Goal: Task Accomplishment & Management: Manage account settings

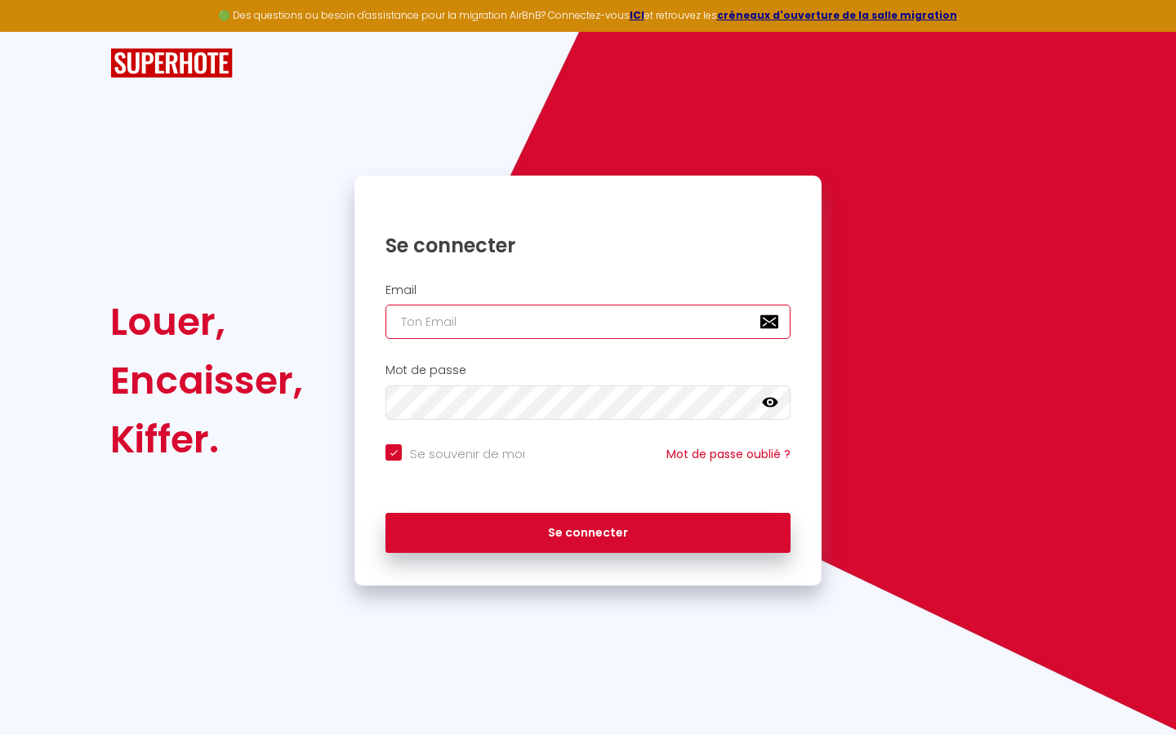
type input "l"
checkbox input "true"
type input "le"
checkbox input "true"
type input "les"
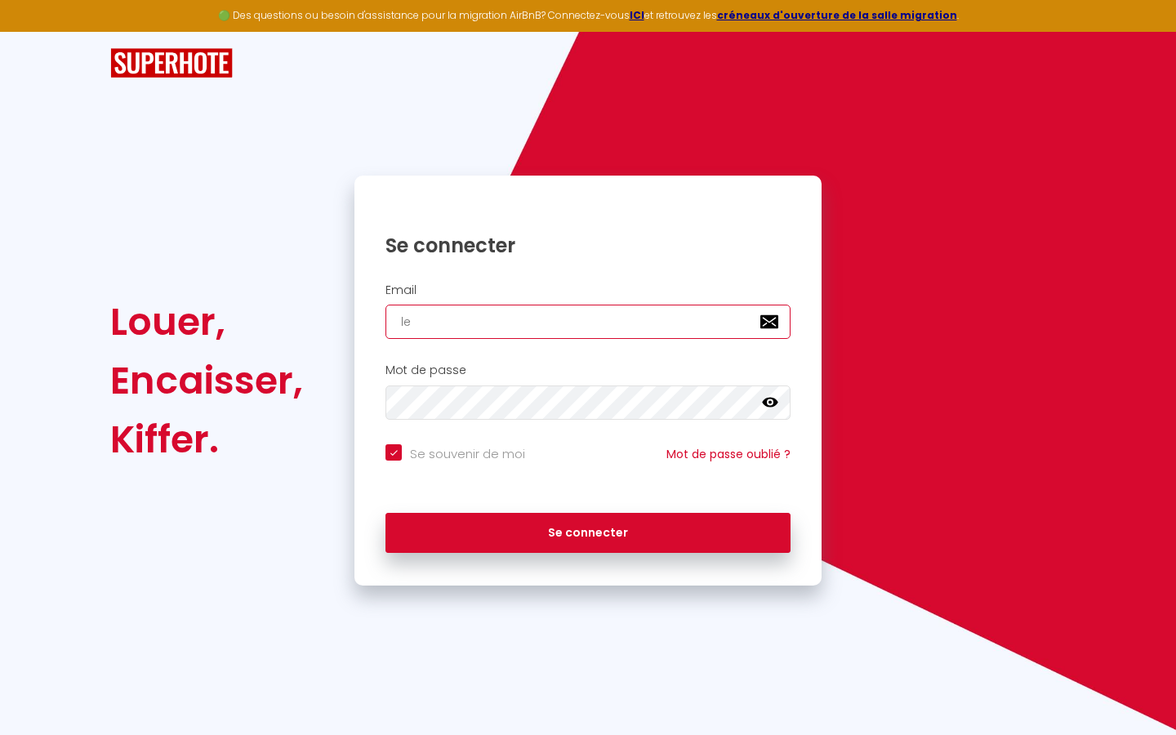
checkbox input "true"
type input "lesp"
checkbox input "true"
type input "lespa"
checkbox input "true"
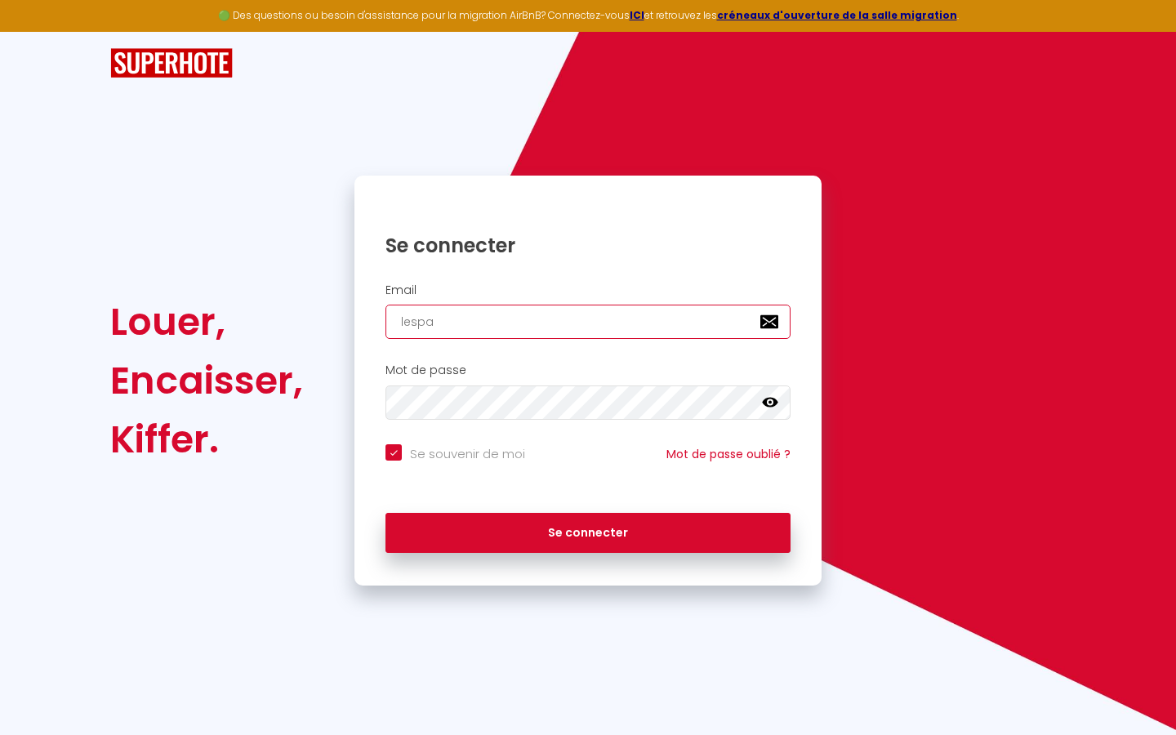
type input "lespac"
checkbox input "true"
type input "lespace"
checkbox input "true"
type input "lespaced"
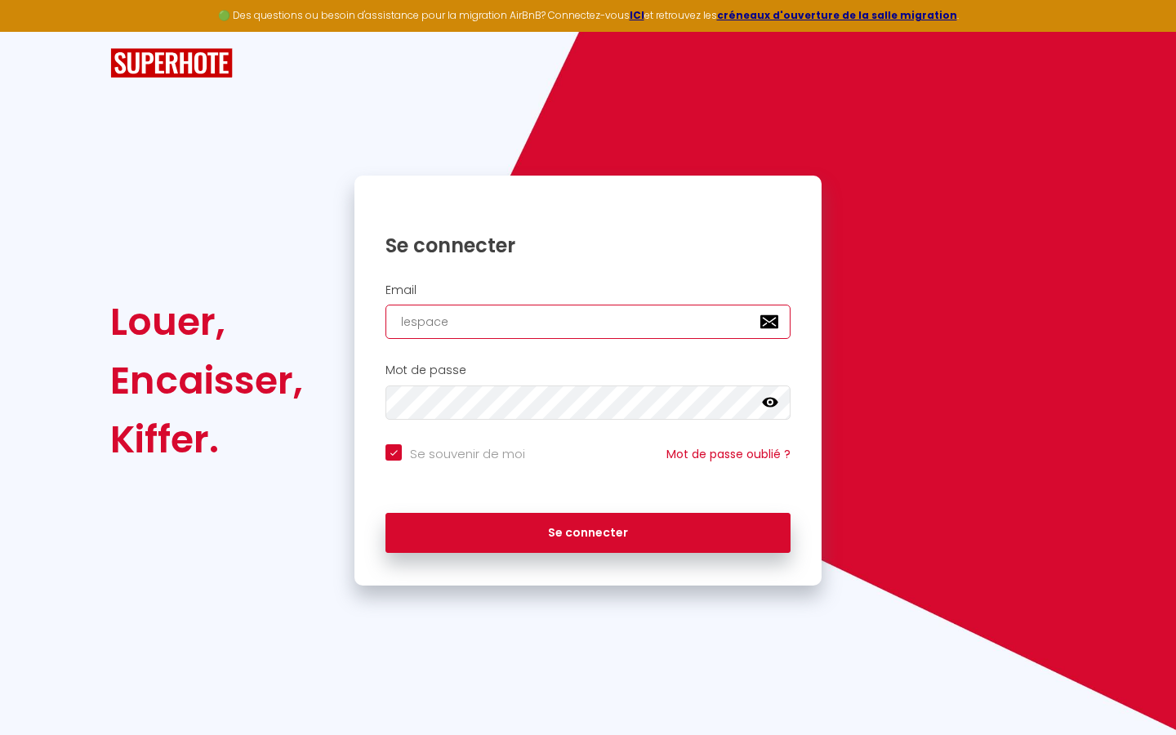
checkbox input "true"
type input "lespacede"
checkbox input "true"
type input "lespacedet"
checkbox input "true"
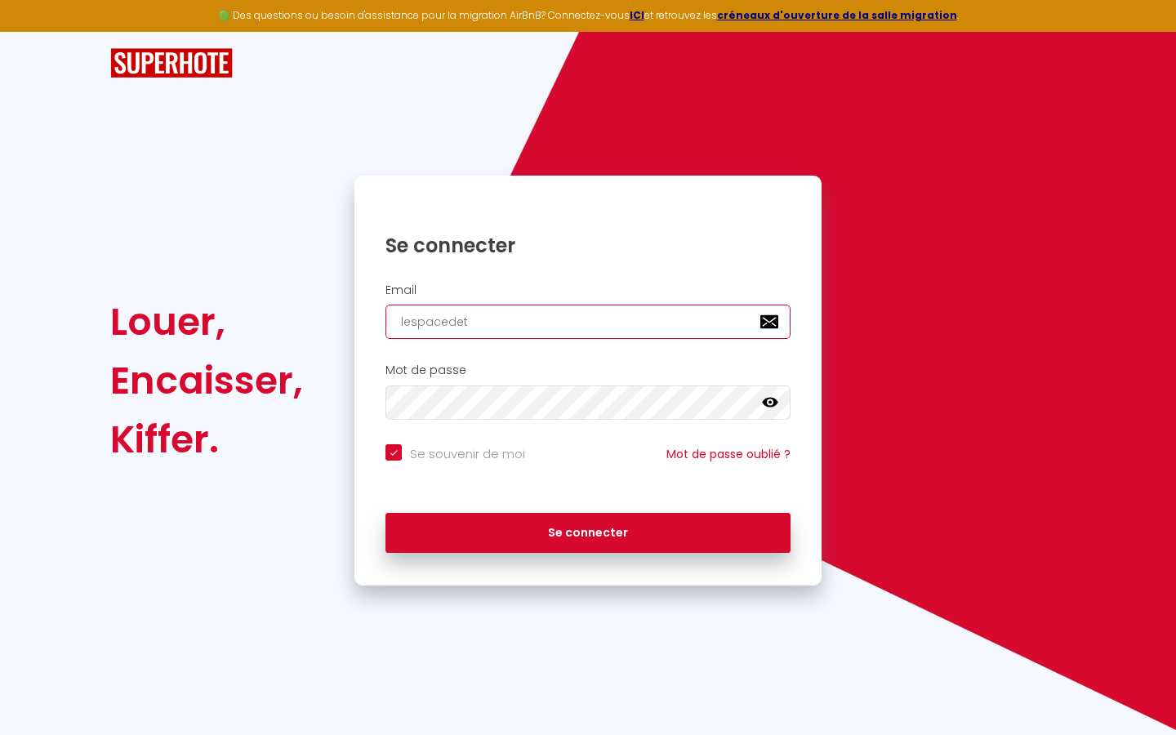
type input "lespacedete"
checkbox input "true"
type input "lespacedeten"
checkbox input "true"
type input "lespacedetent"
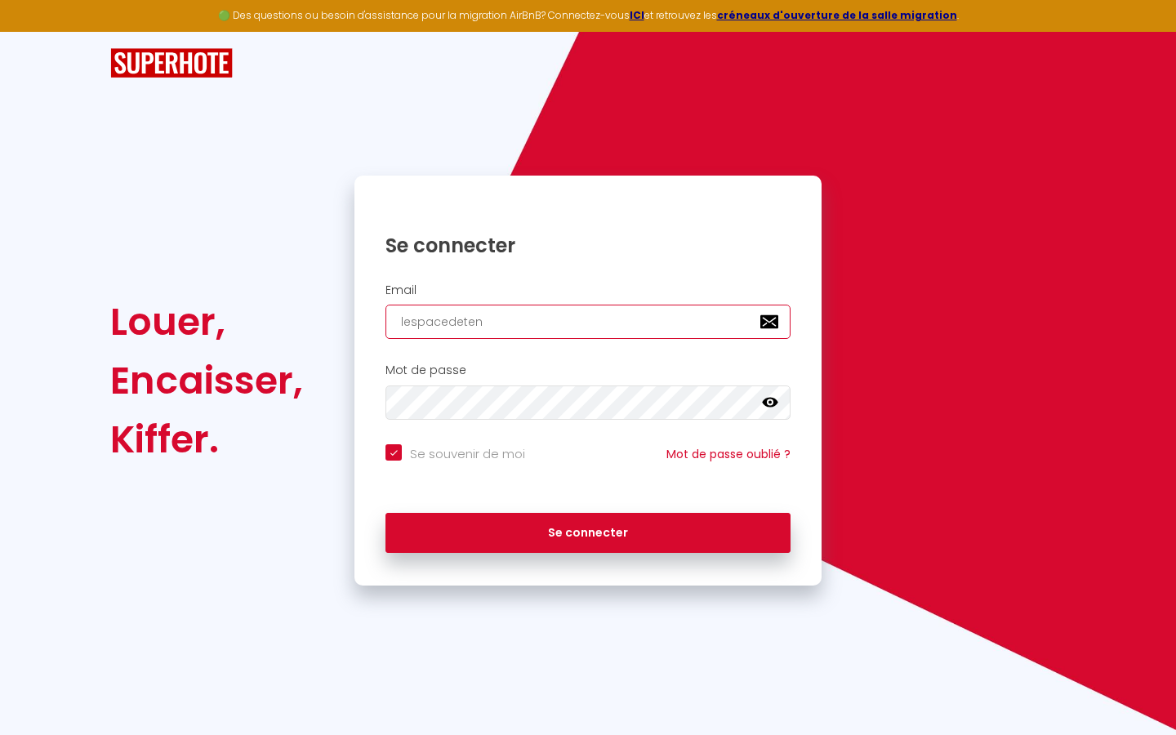
checkbox input "true"
type input "lespacedetente"
checkbox input "true"
type input "lespacedetente@"
checkbox input "true"
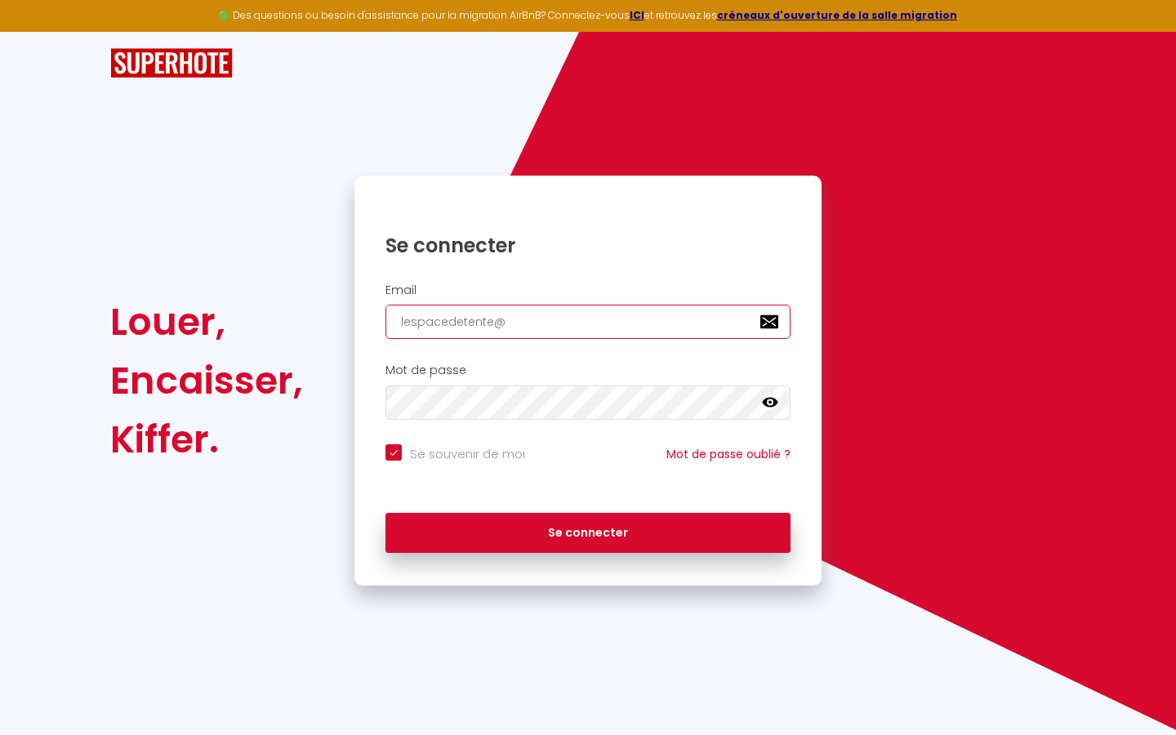
type input "lespacedetente@g"
checkbox input "true"
type input "lespacedetente@gm"
checkbox input "true"
type input "lespacedetente@gma"
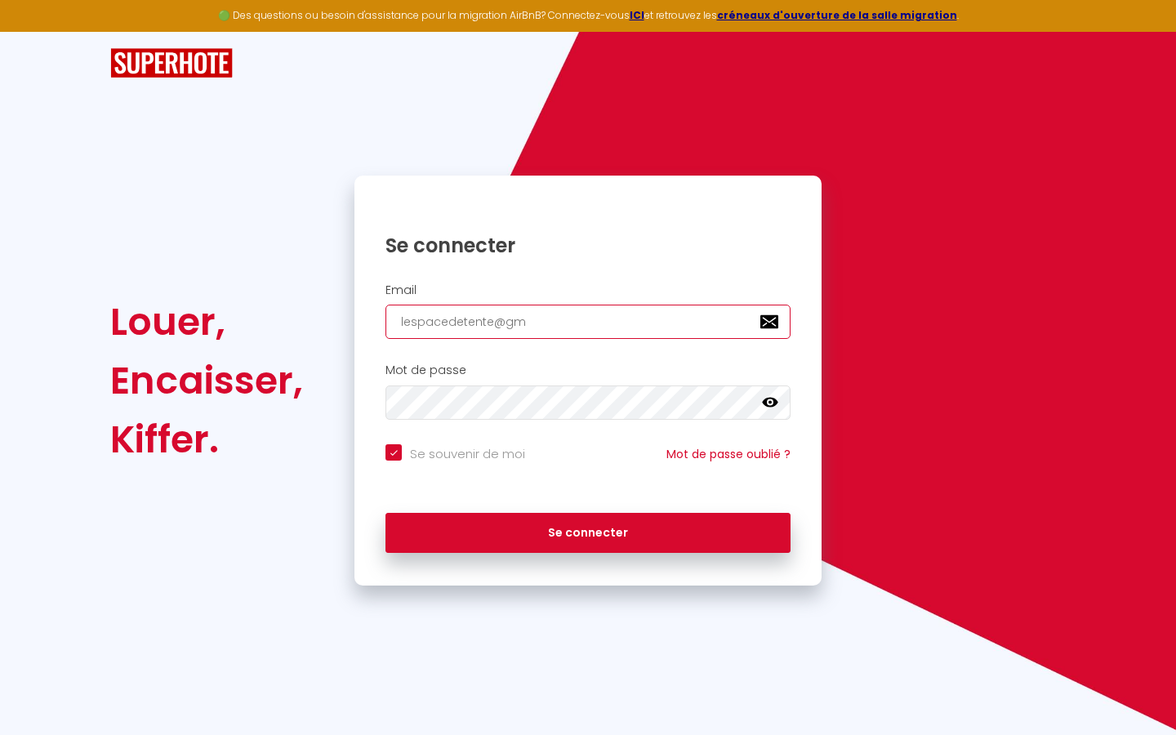
checkbox input "true"
type input "lespacedetente@gmai"
checkbox input "true"
type input "[EMAIL_ADDRESS]"
checkbox input "true"
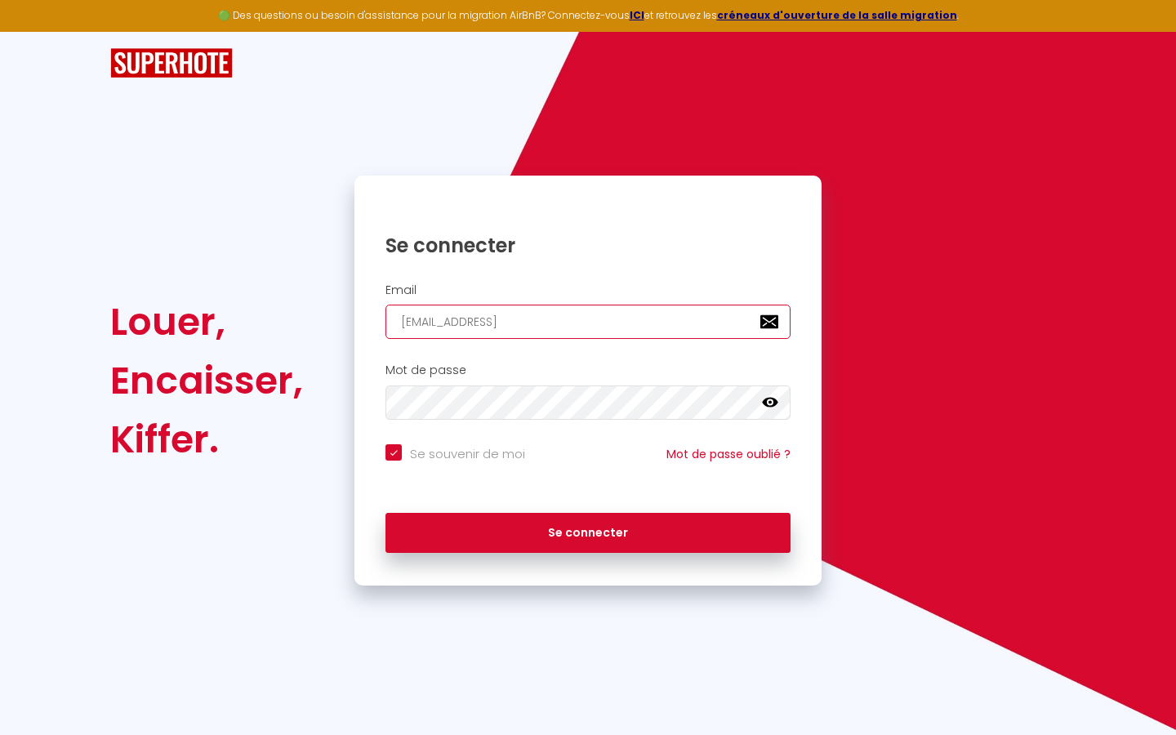
type input "[EMAIL_ADDRESS]."
checkbox input "true"
type input "lespacedetente@gmail.c"
checkbox input "true"
type input "[EMAIL_ADDRESS][DOMAIN_NAME]"
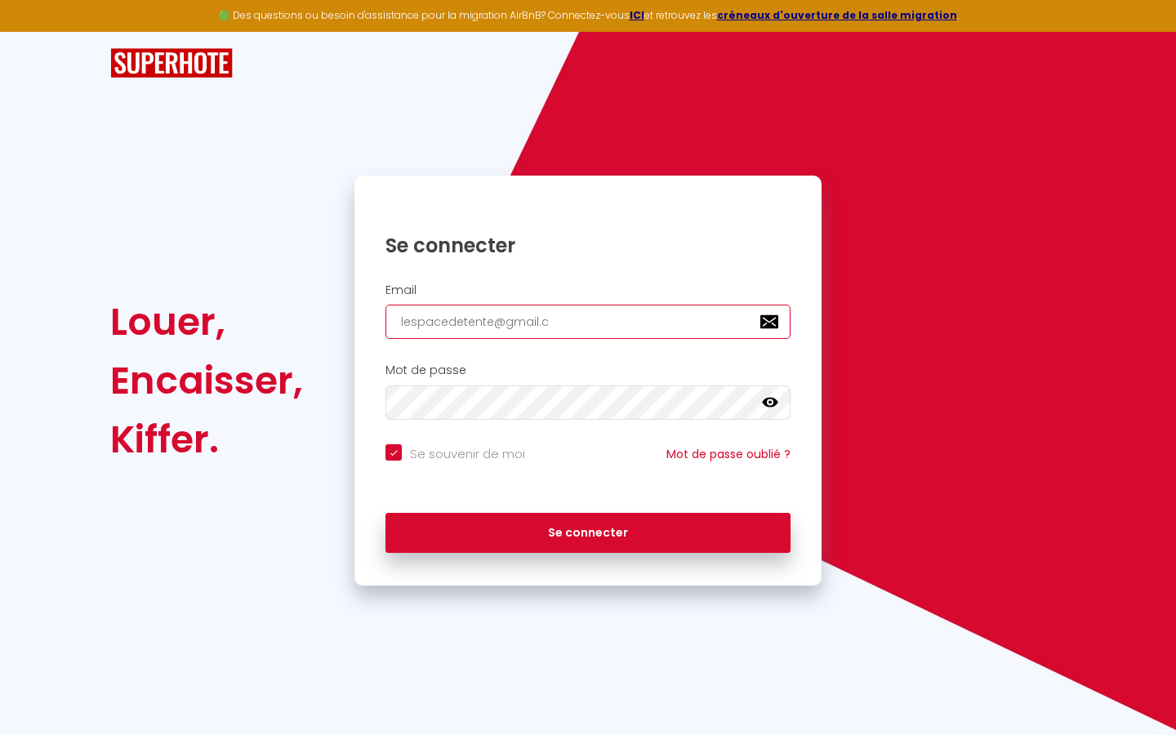
checkbox input "true"
type input "[EMAIL_ADDRESS][DOMAIN_NAME]"
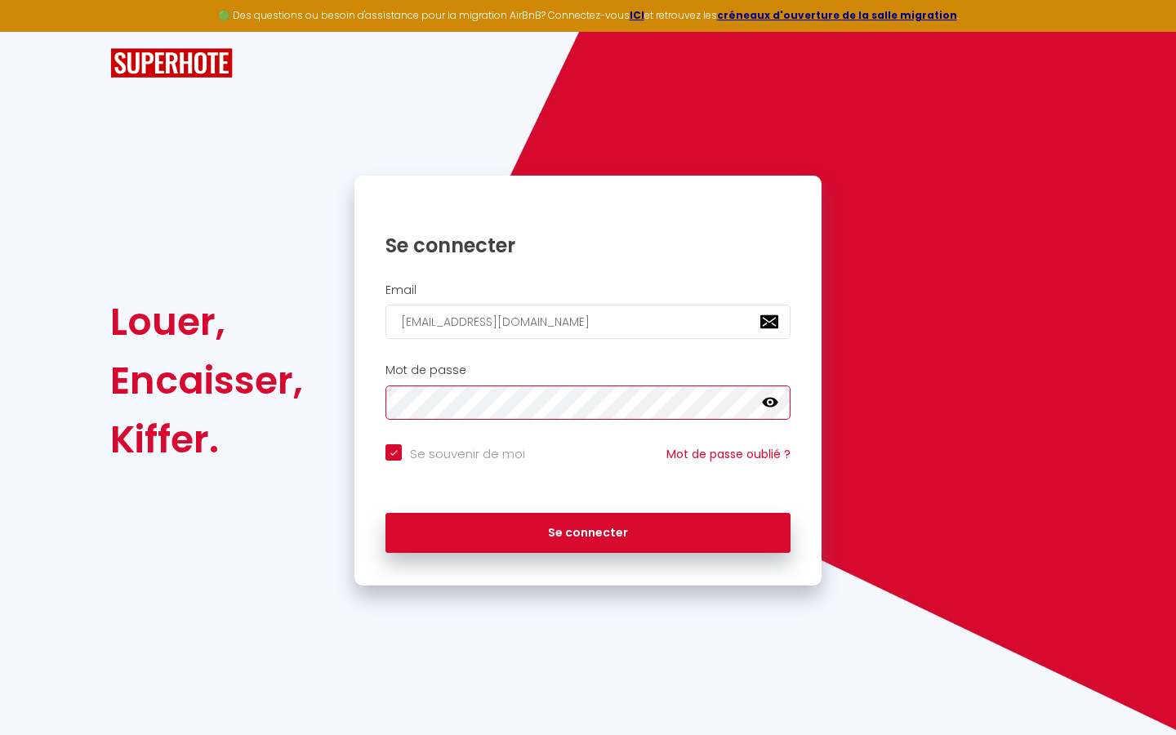
checkbox input "true"
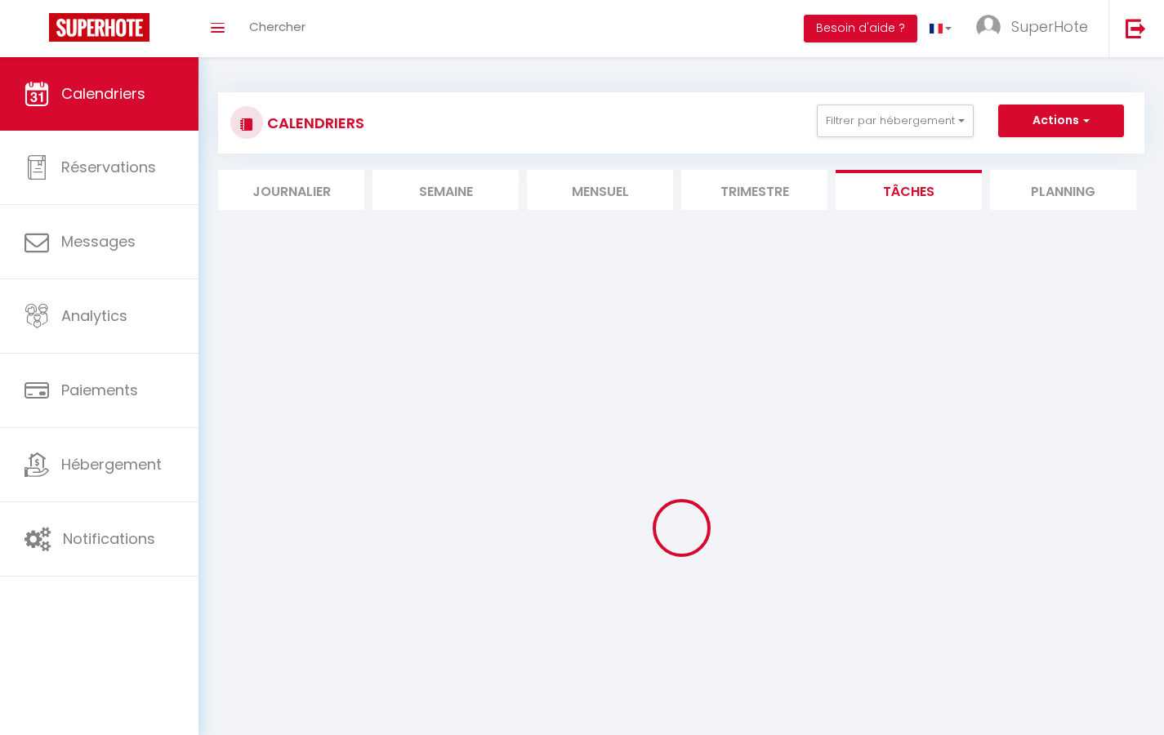
select select
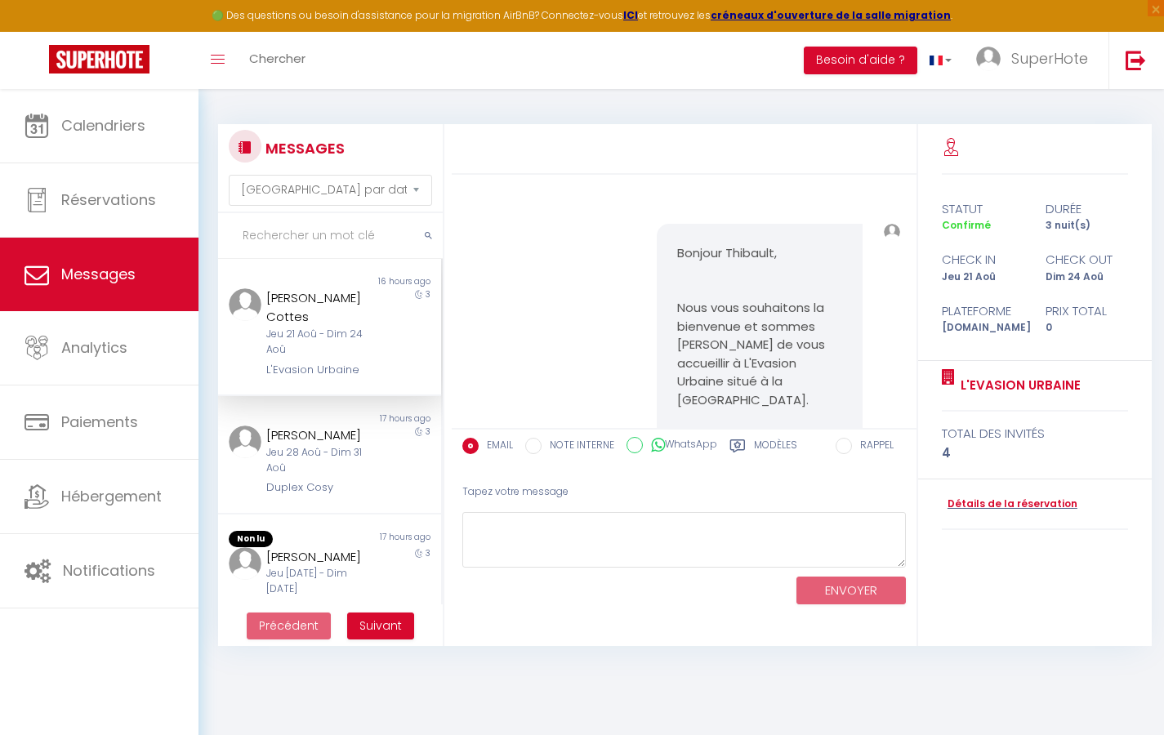
scroll to position [31382, 0]
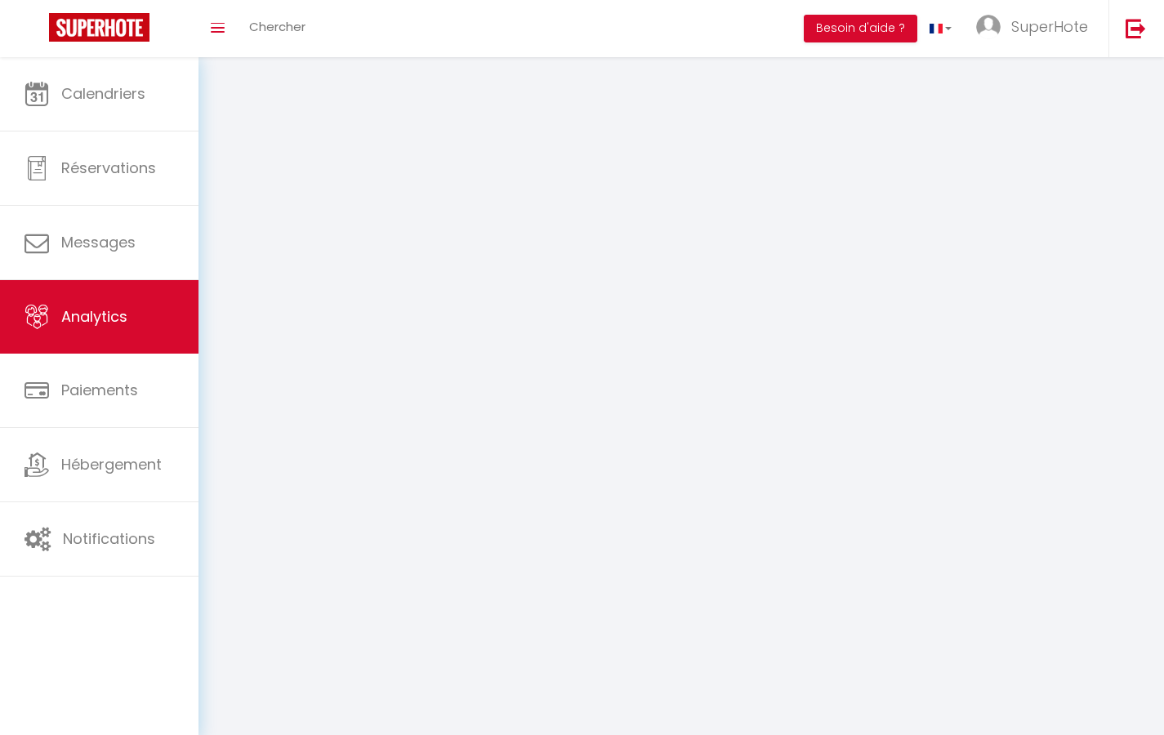
select select "2025"
select select "9"
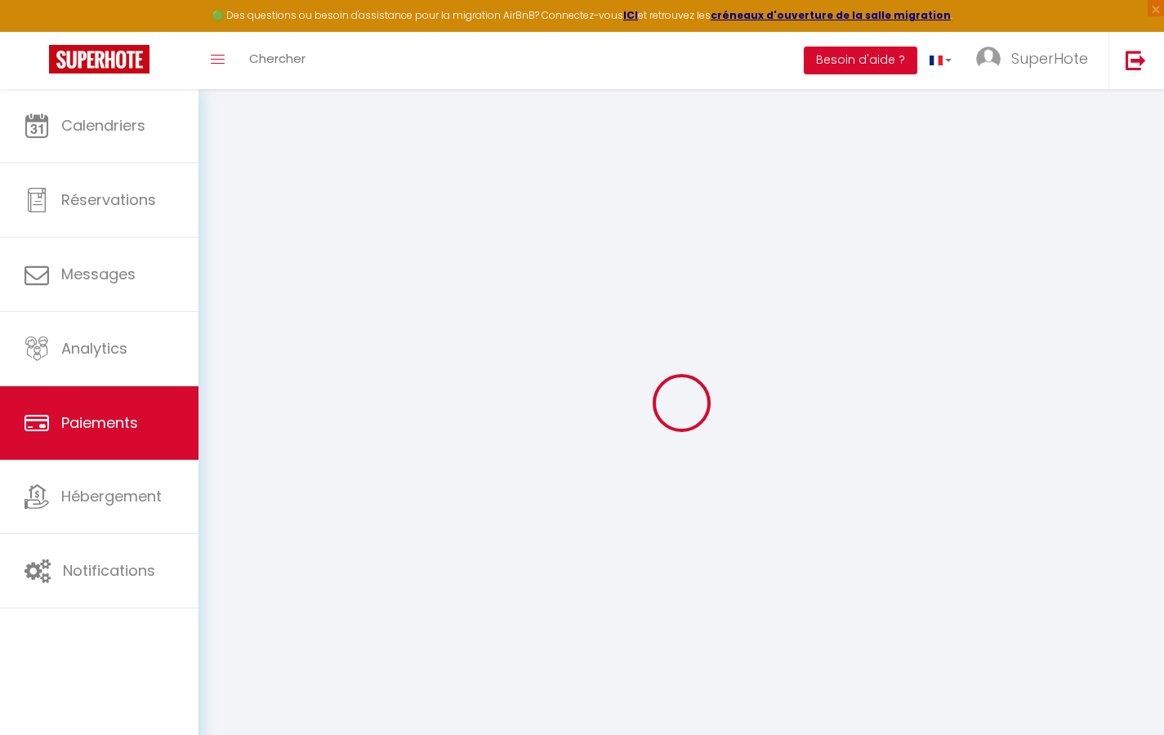
select select "2"
select select "0"
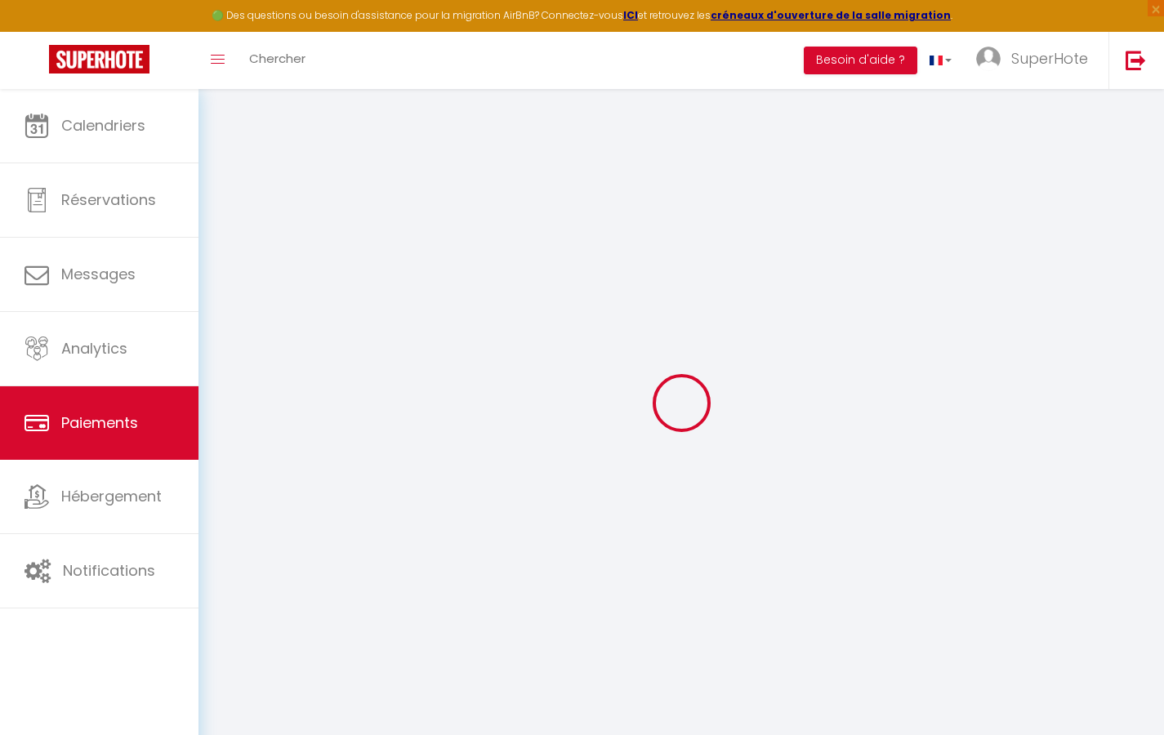
select select "0"
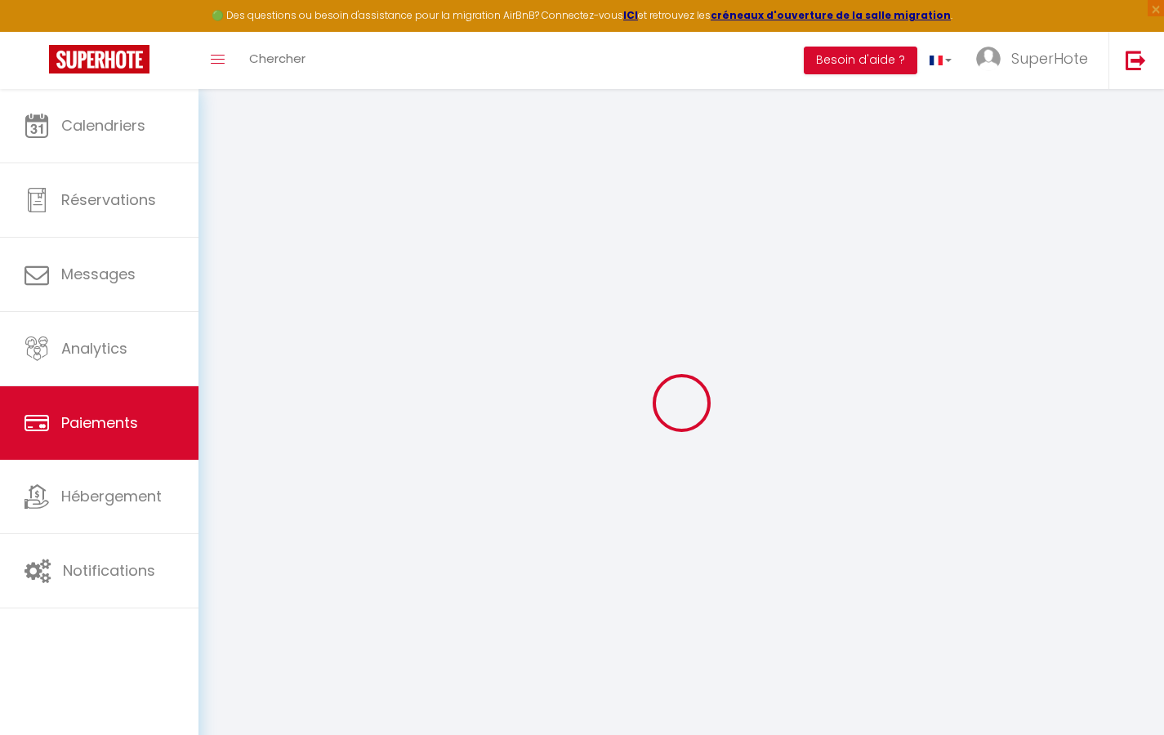
select select "0"
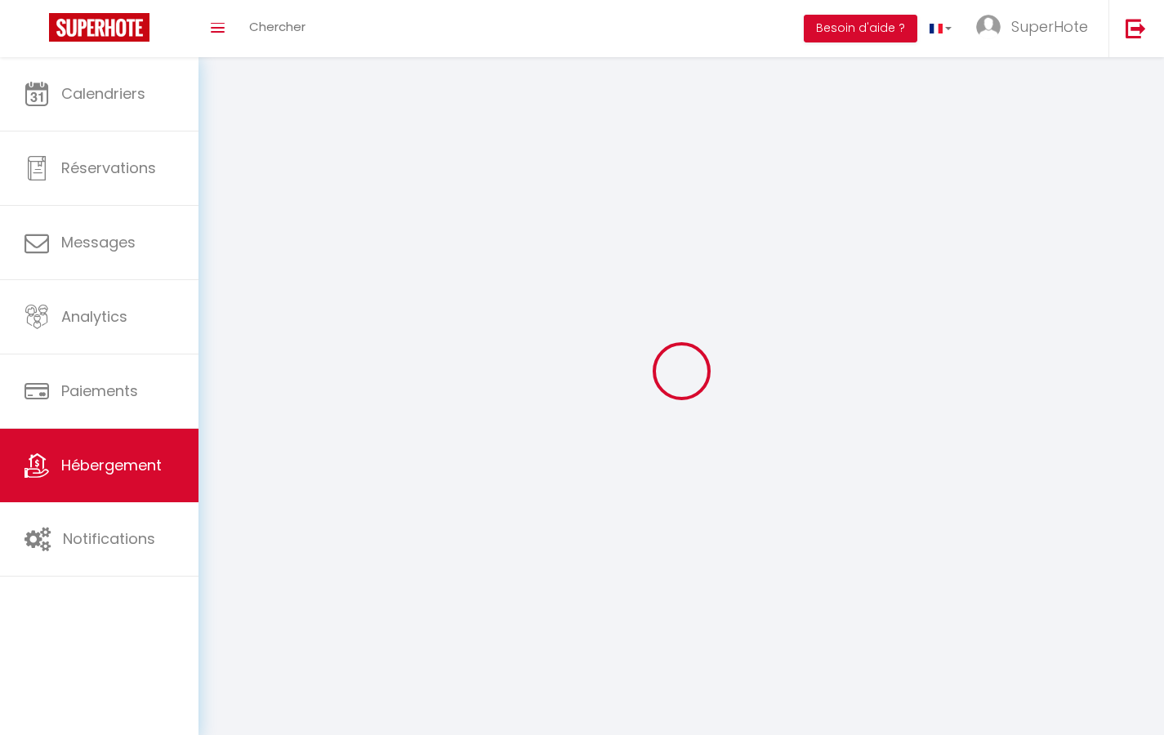
select select "1"
select select "28"
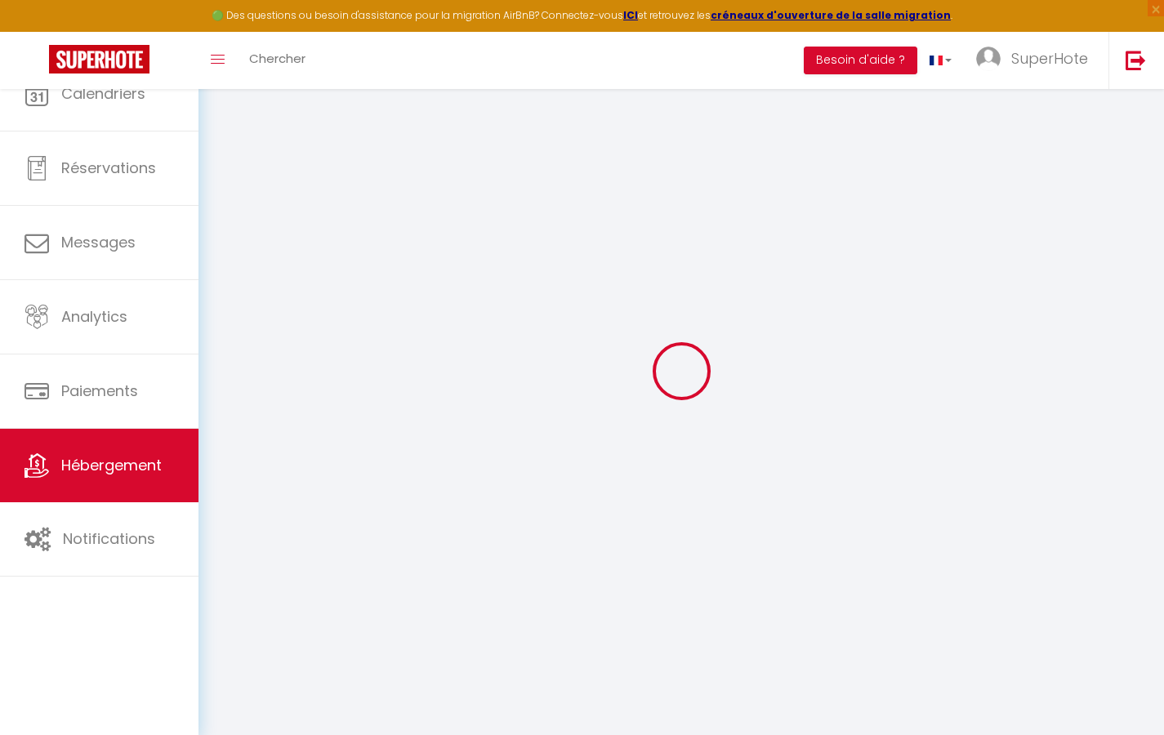
select select
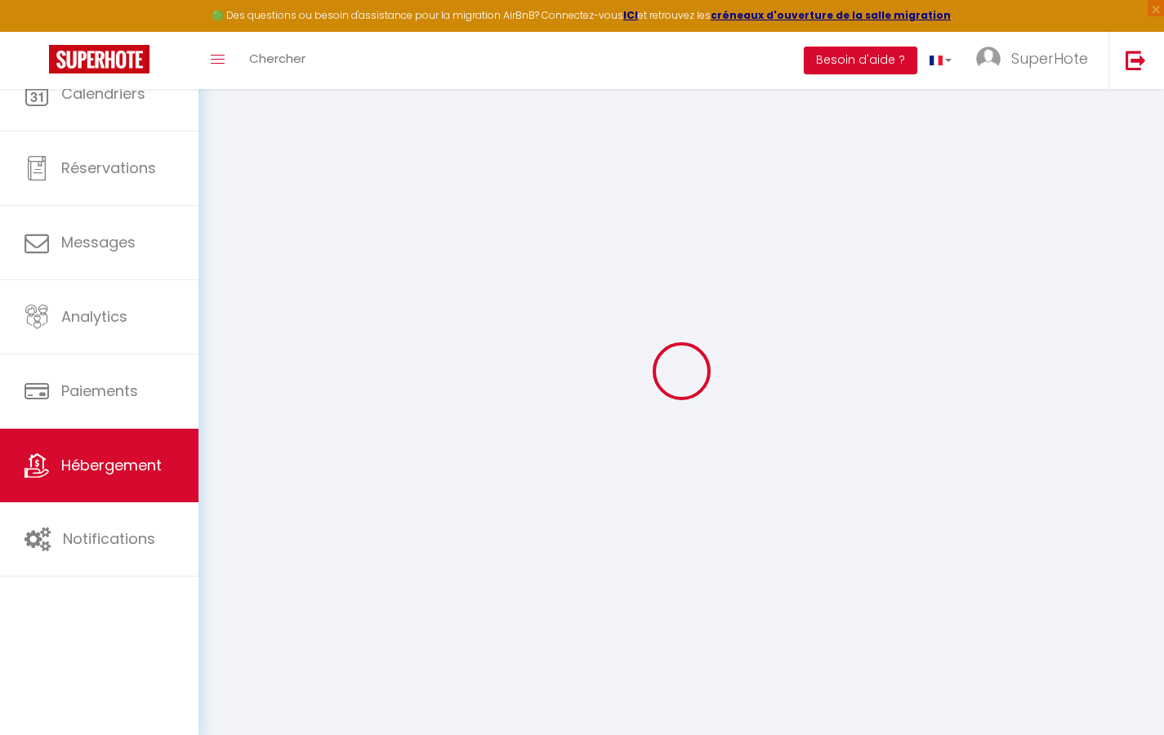
select select
checkbox input "false"
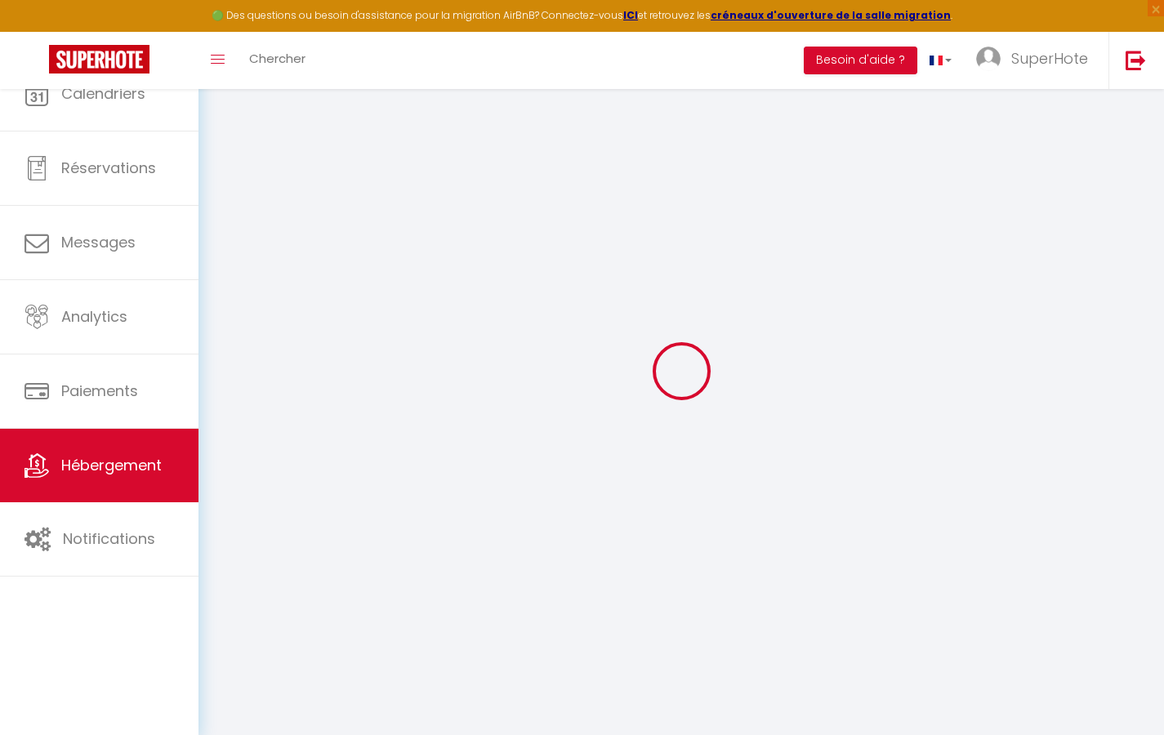
select select
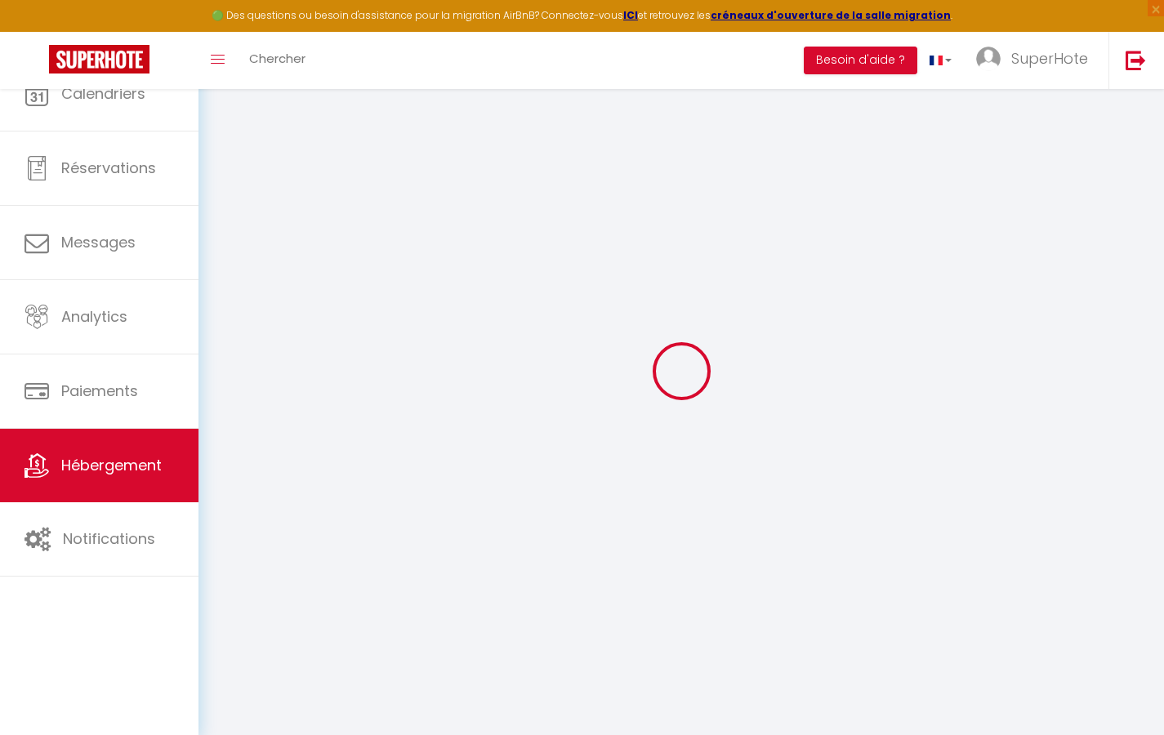
select select
checkbox input "false"
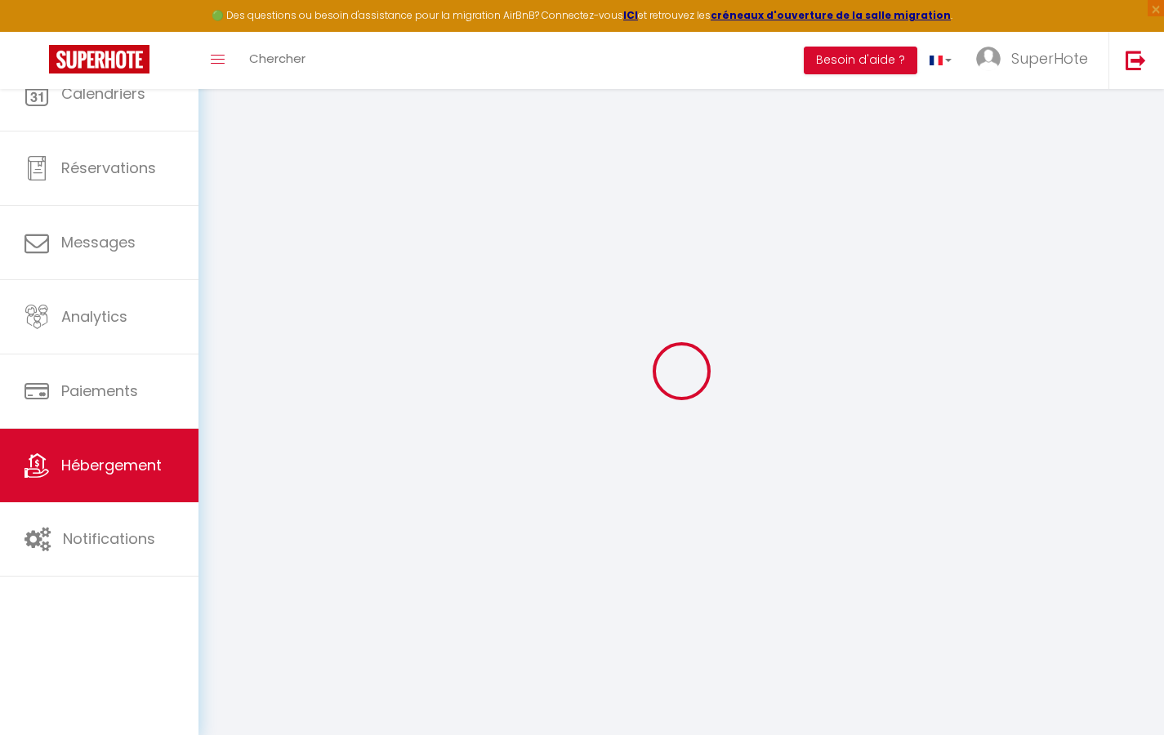
checkbox input "false"
select select
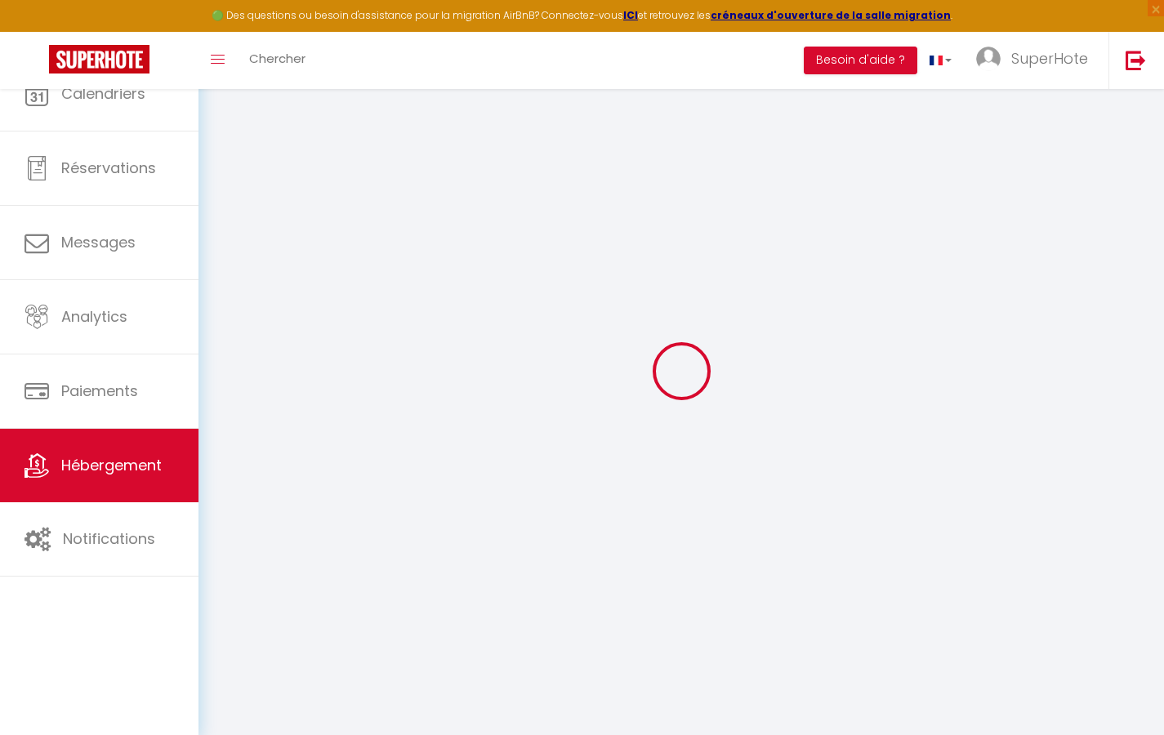
select select
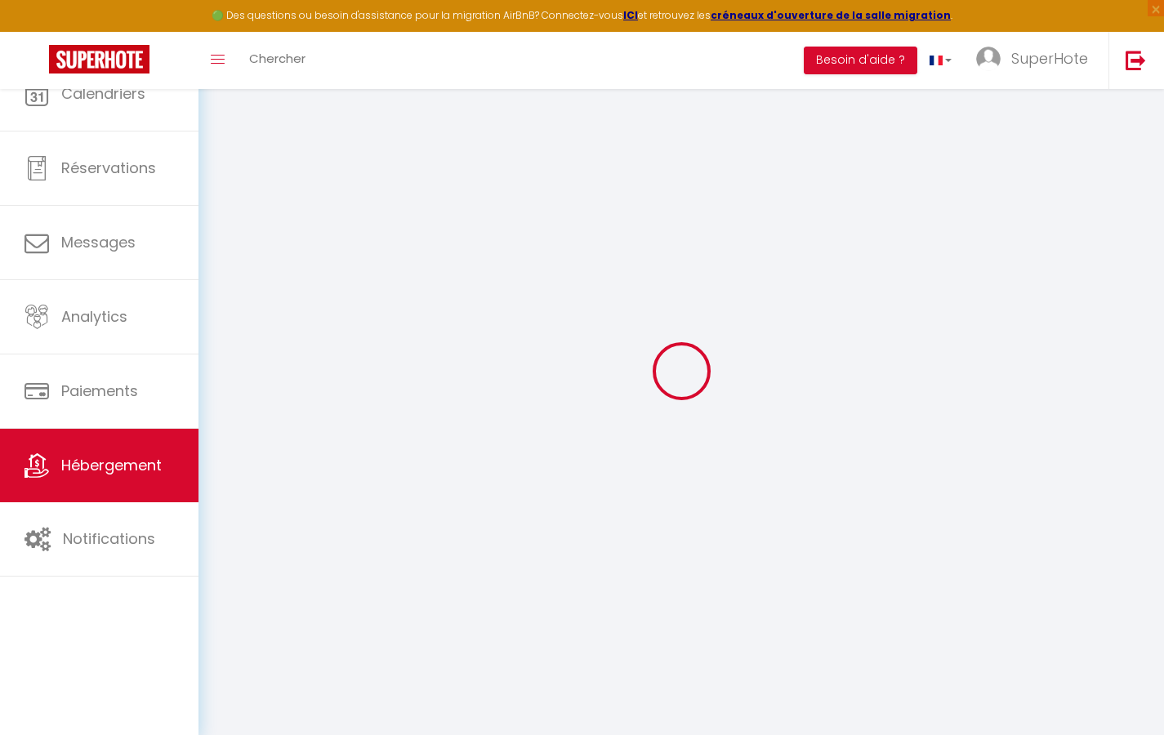
checkbox input "false"
select select
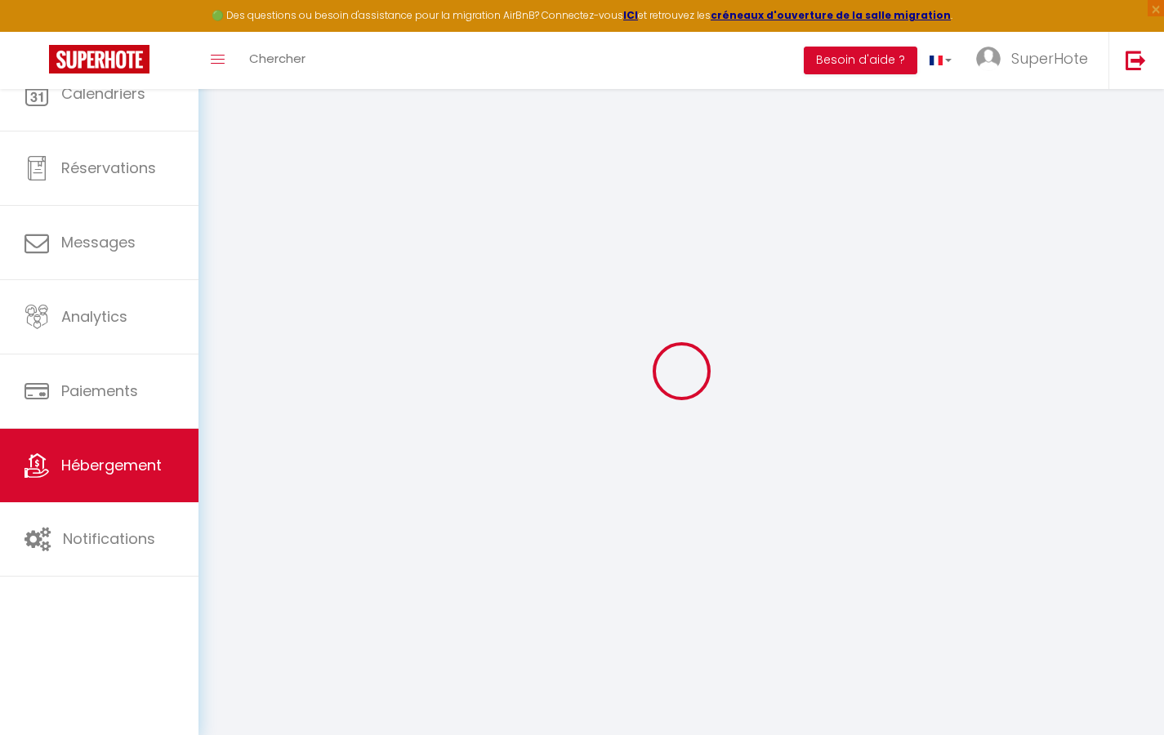
select select
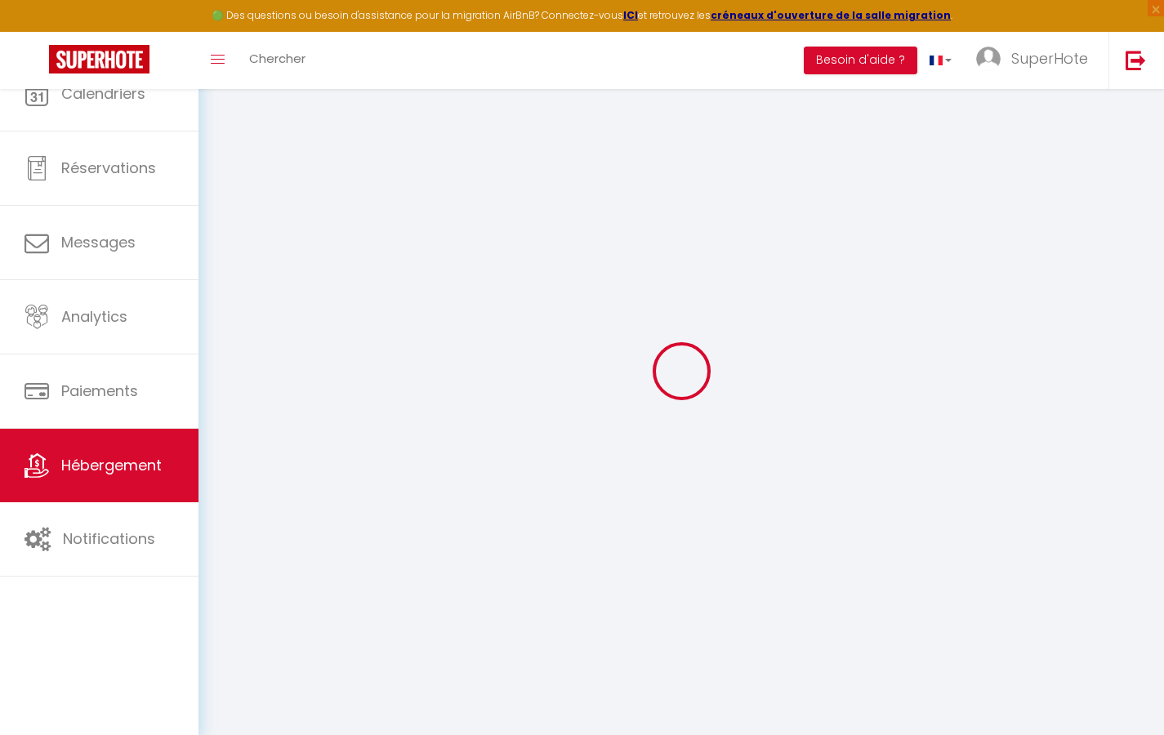
select select
checkbox input "false"
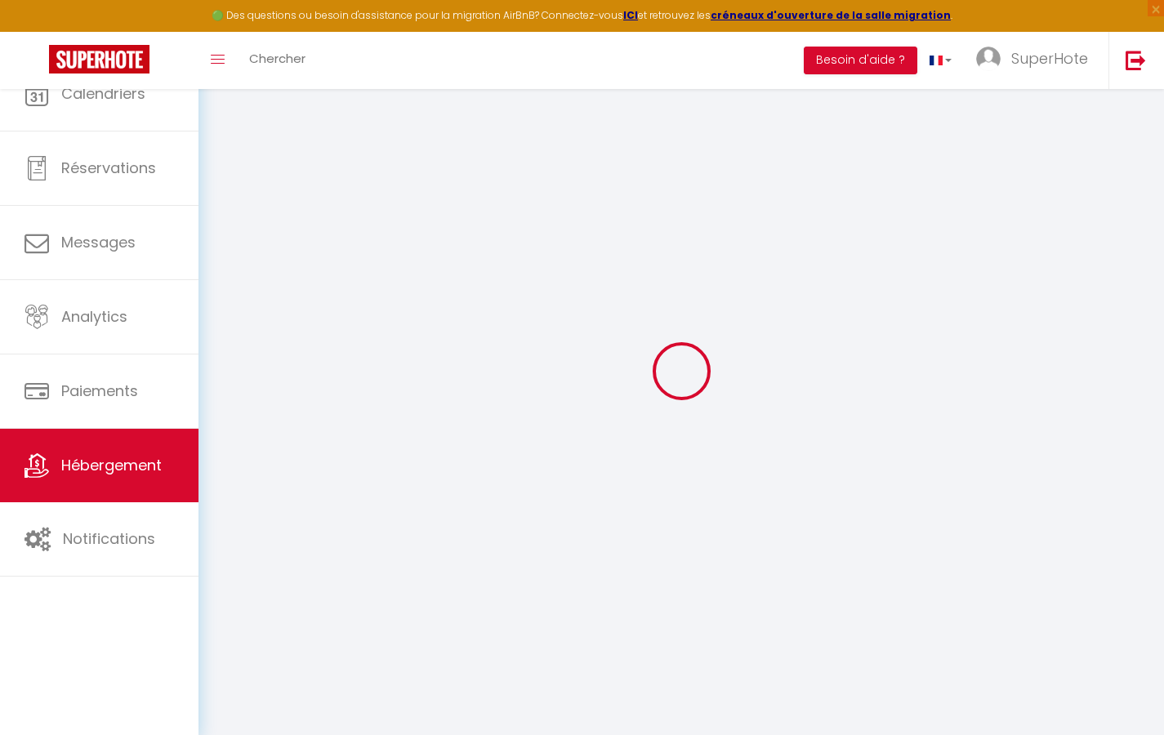
checkbox input "false"
select select
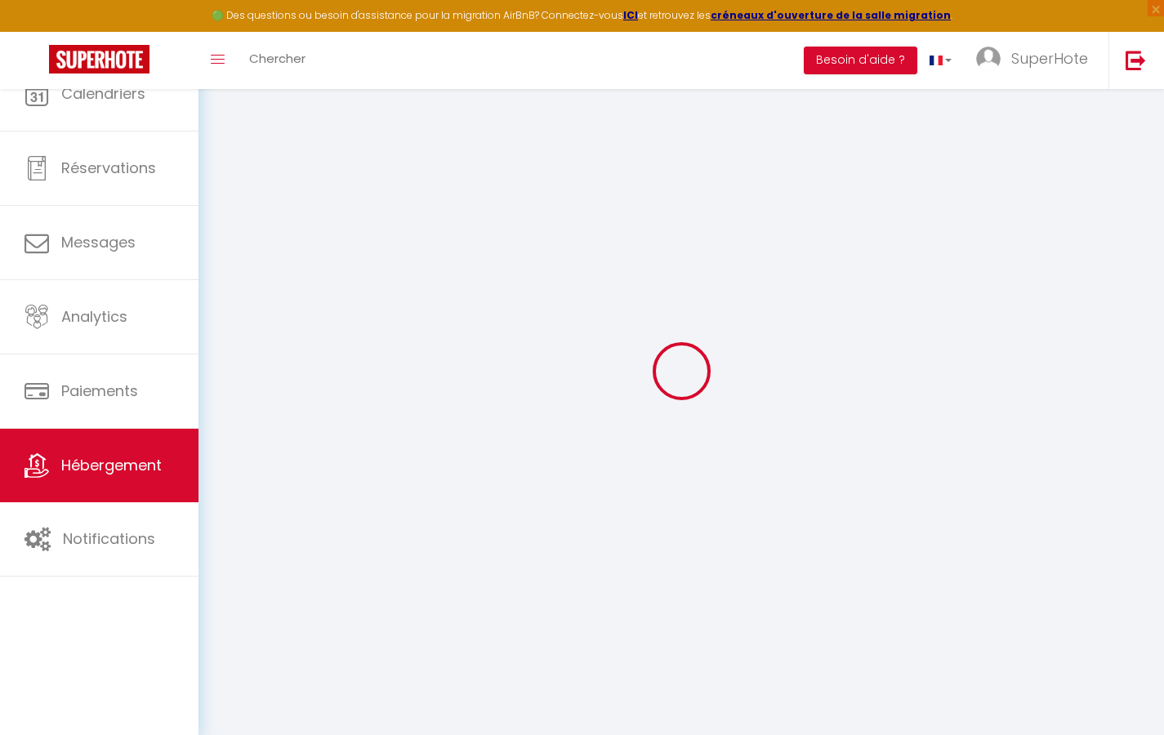
select select
checkbox input "false"
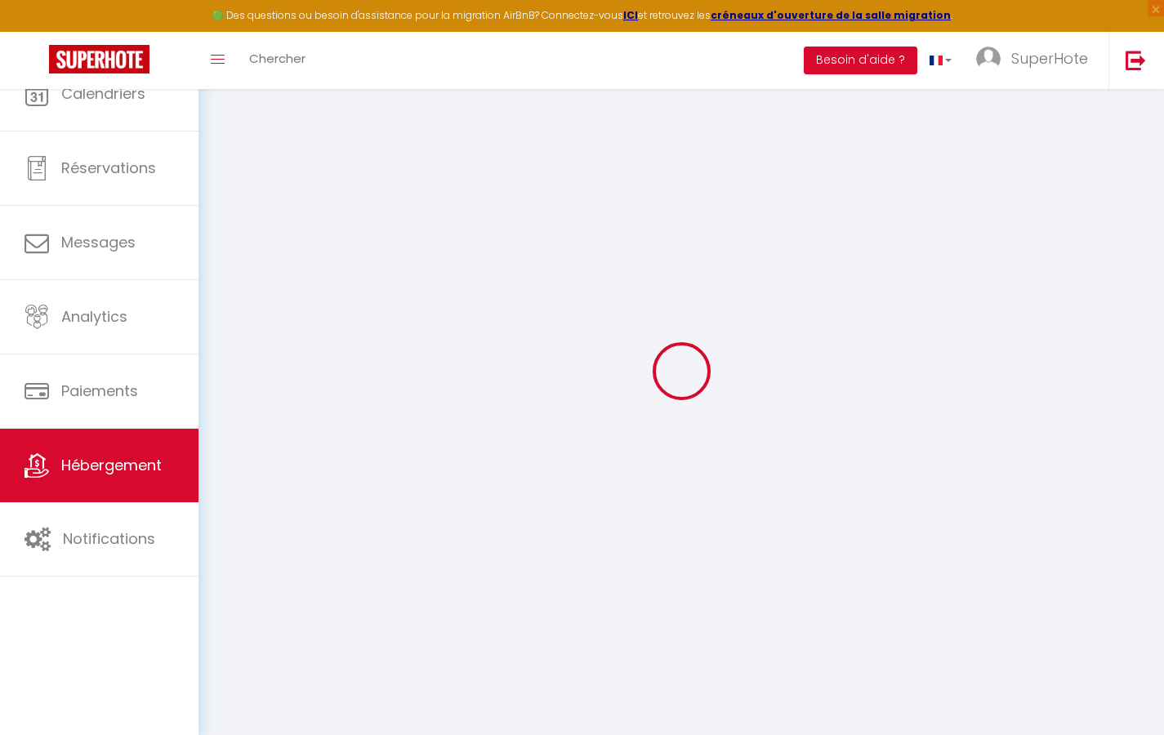
checkbox input "false"
select select
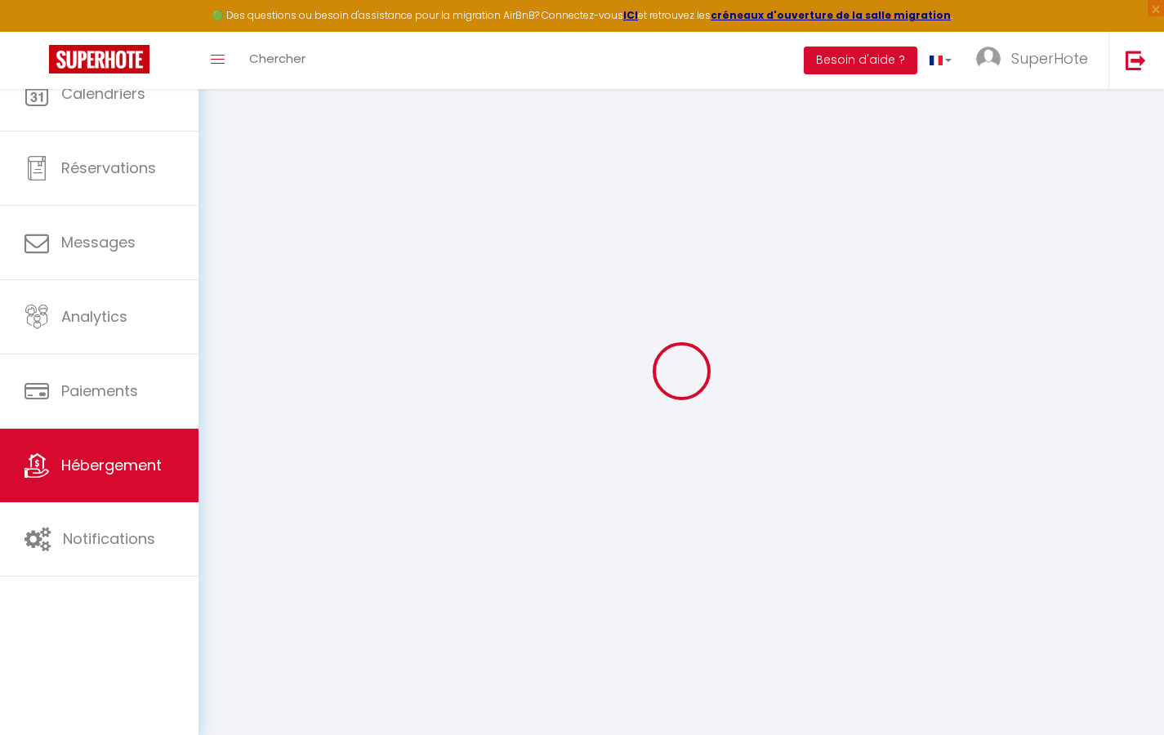
select select
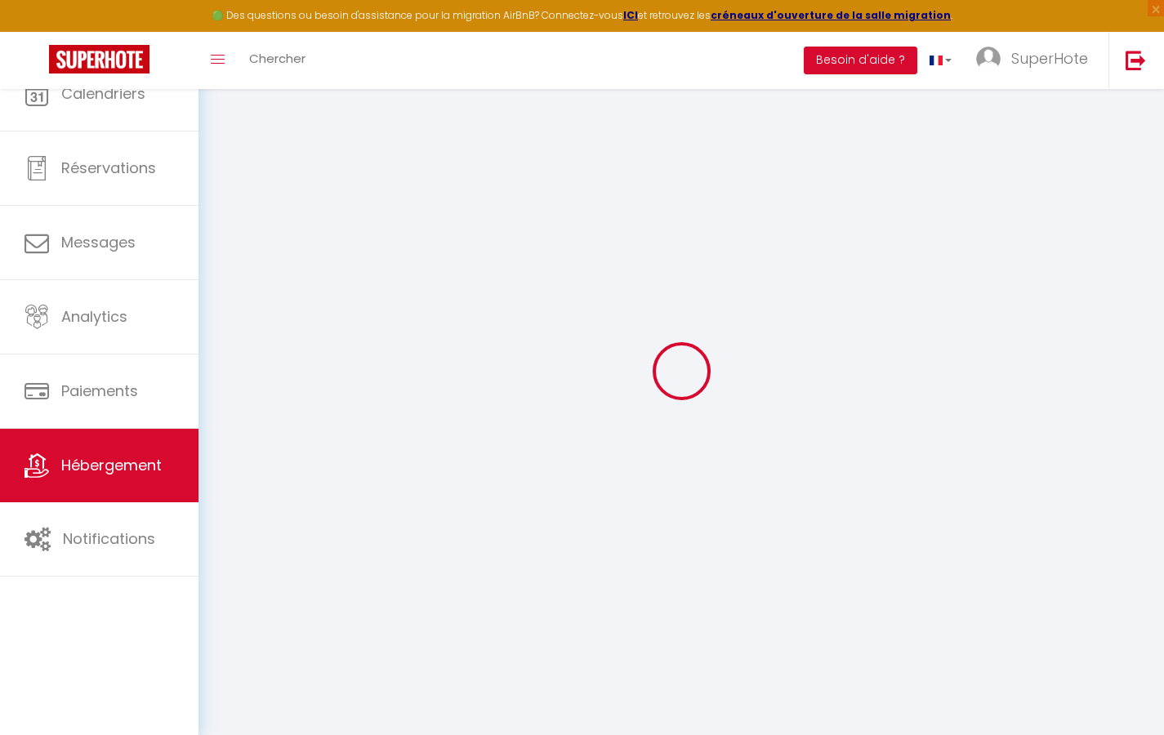
select select
checkbox input "false"
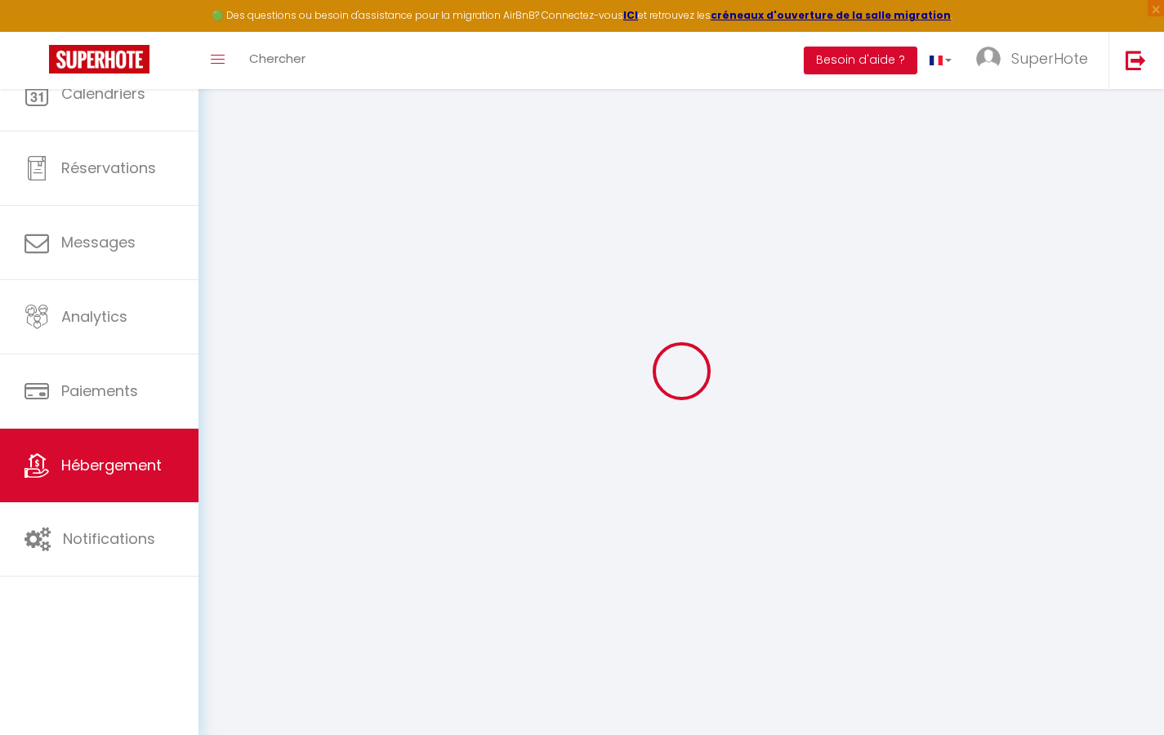
select select
type input "Studio Zen"
type input "[PERSON_NAME]"
type input "DUPOND"
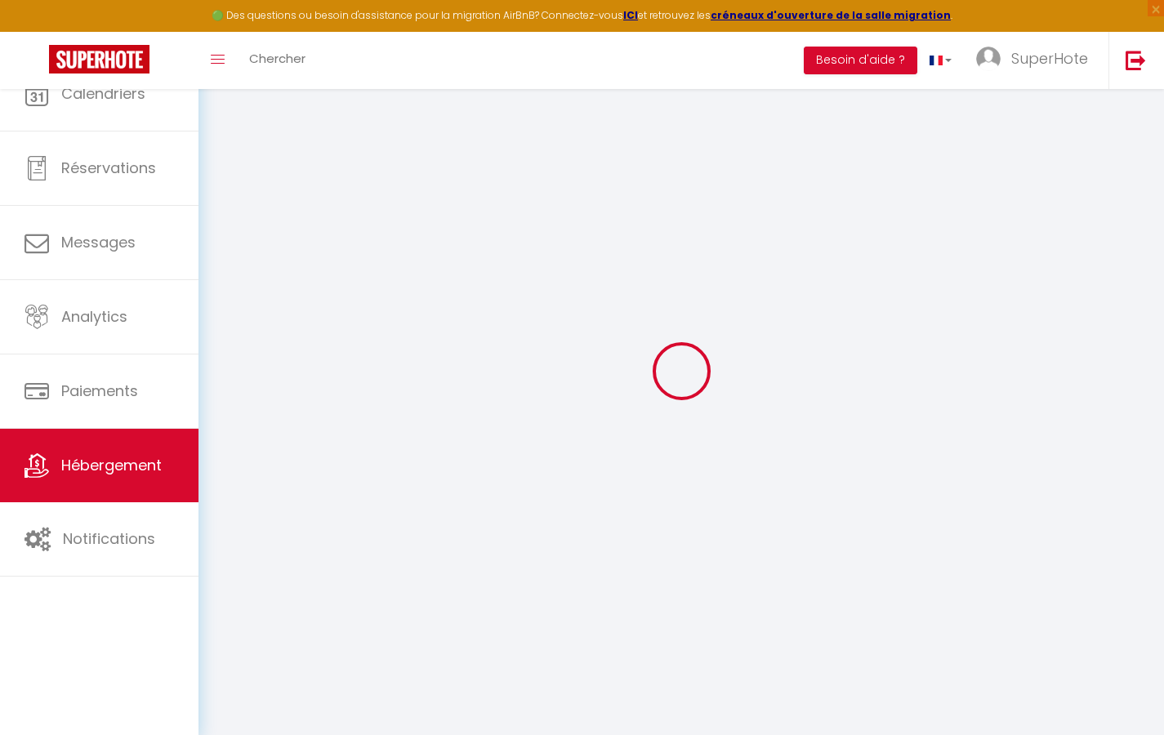
select select "1"
type input "60"
type input "5"
type input "40"
type input "3.99"
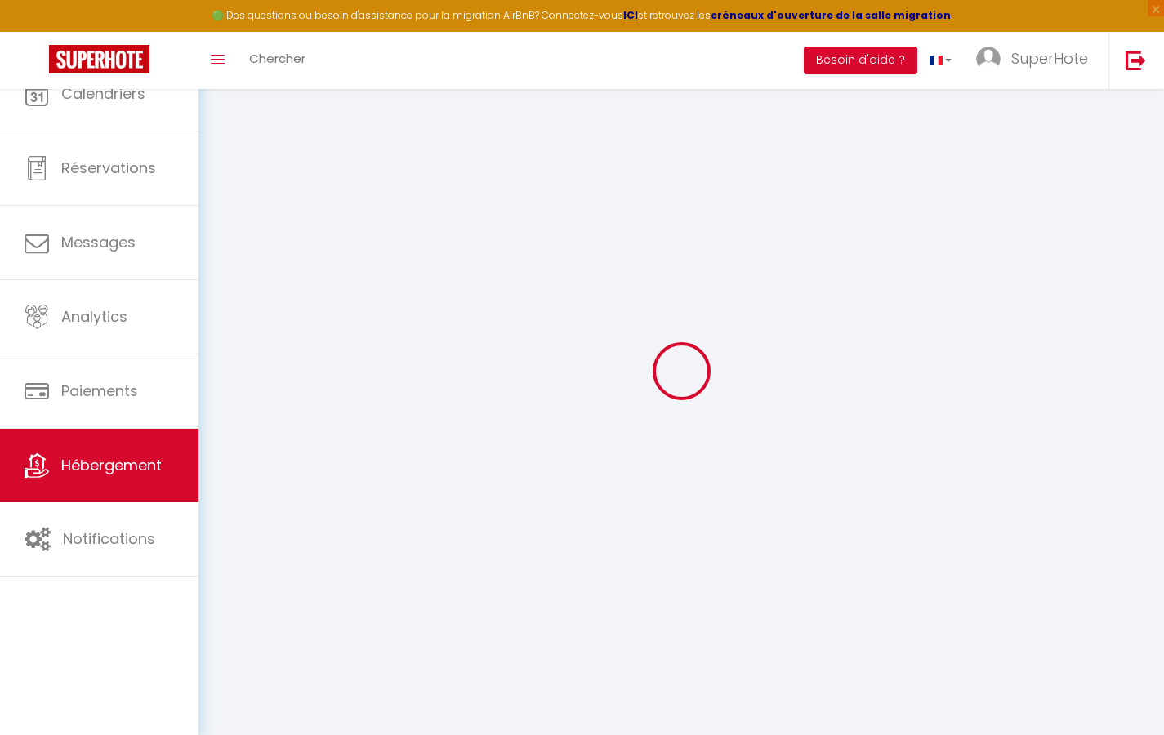
type input "500"
select select
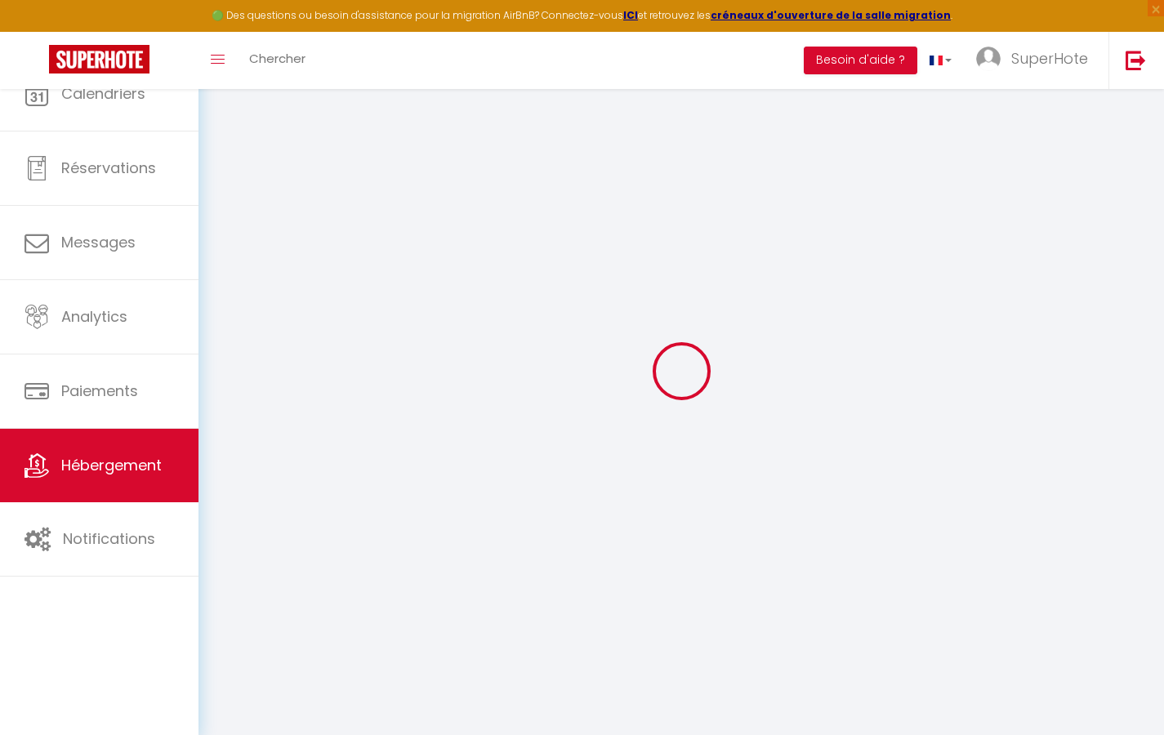
select select
type input "[STREET_ADDRESS][PERSON_NAME]"
type input "31200"
type input "[GEOGRAPHIC_DATA]"
type input "[EMAIL_ADDRESS][DOMAIN_NAME]"
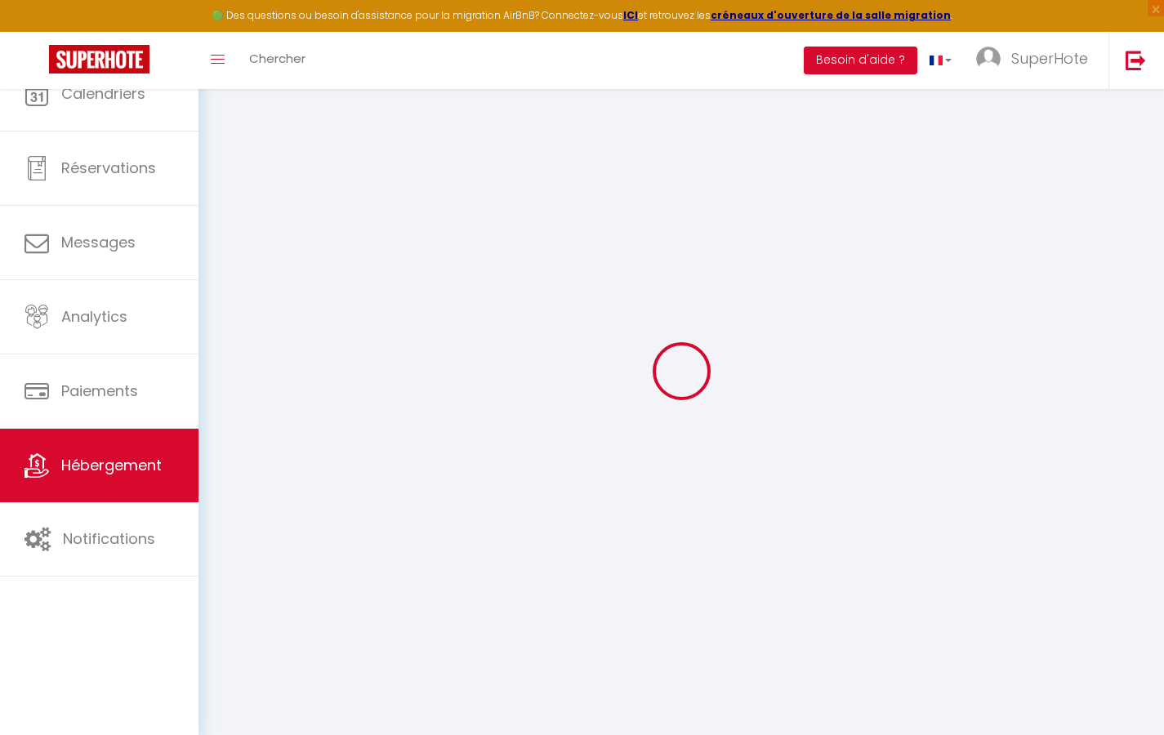
select select
checkbox input "true"
checkbox input "false"
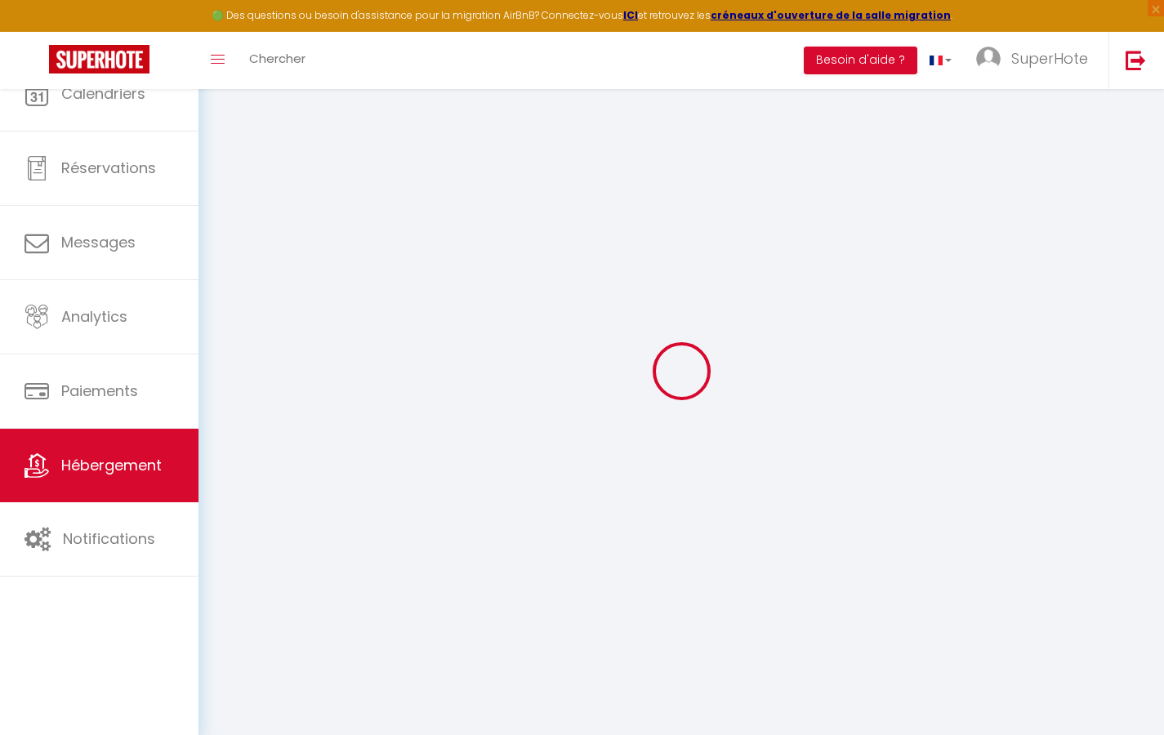
type input "50"
type input "20"
type input "0"
select select
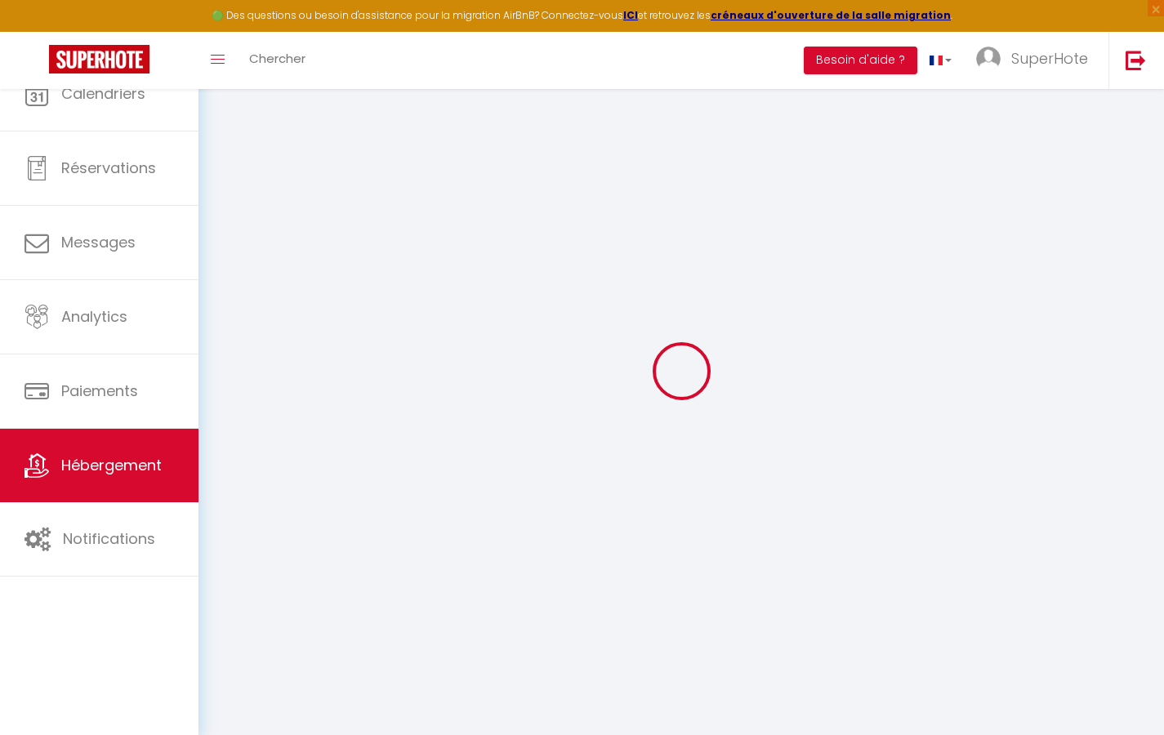
select select
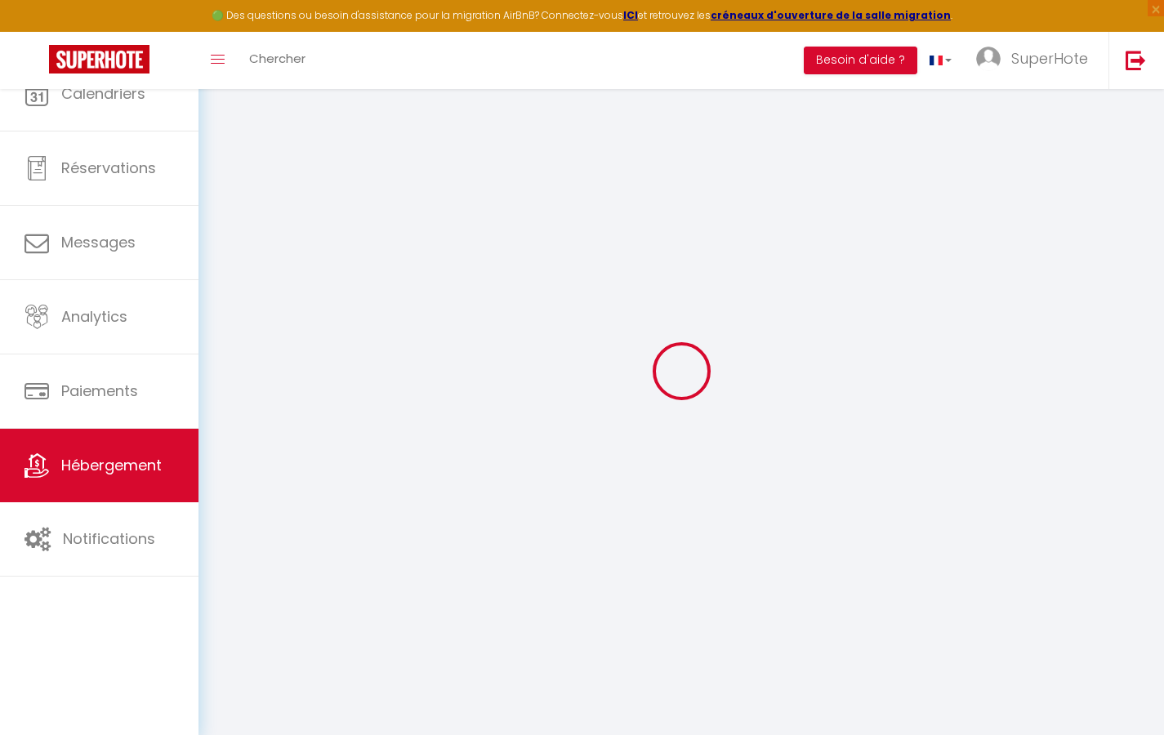
checkbox input "true"
checkbox input "false"
select select
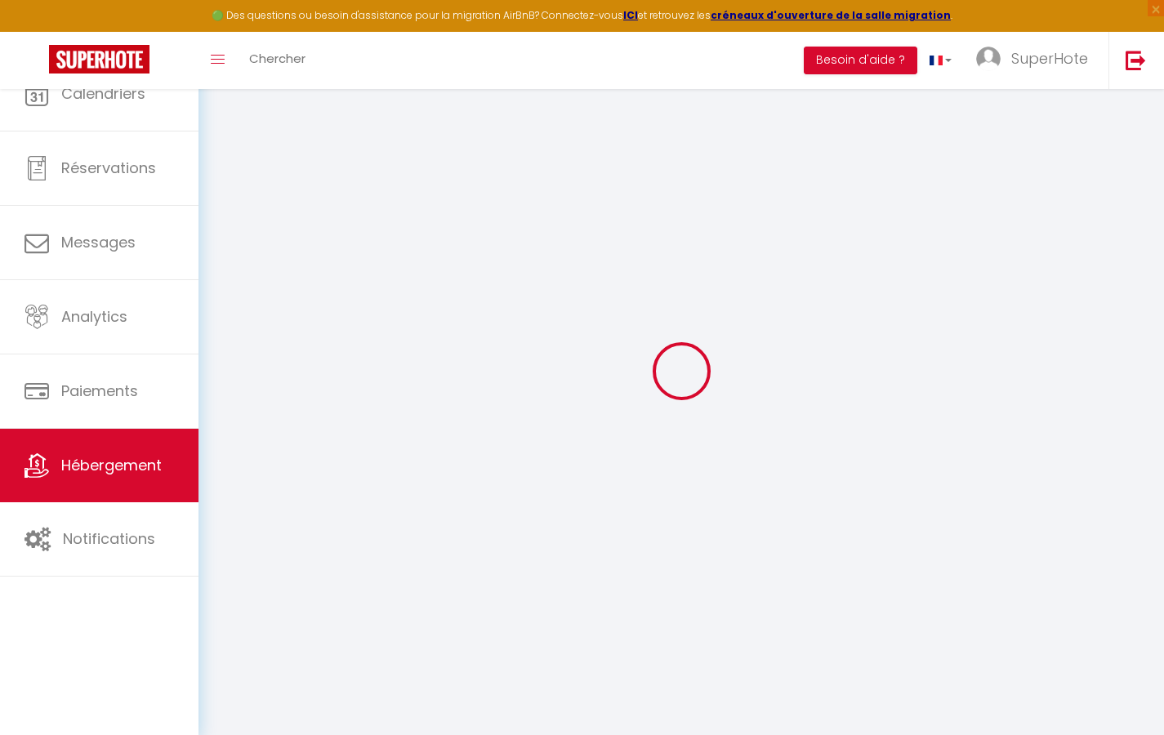
select select
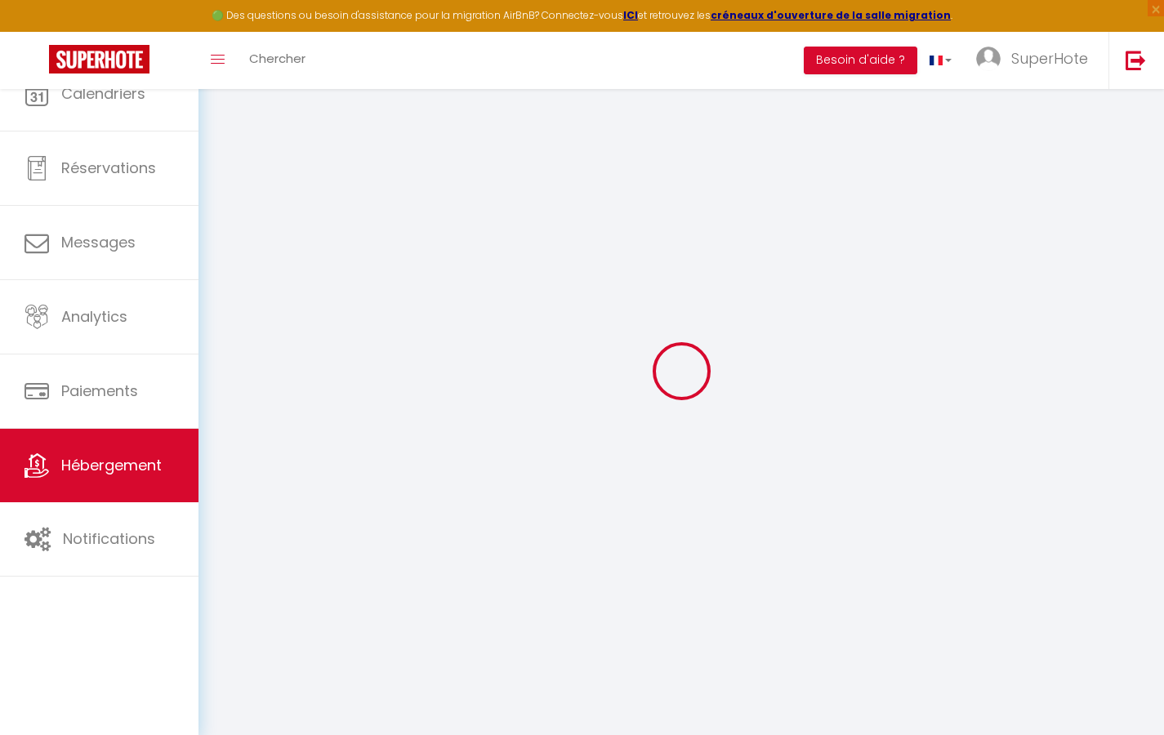
checkbox input "true"
checkbox input "false"
